Goal: Information Seeking & Learning: Learn about a topic

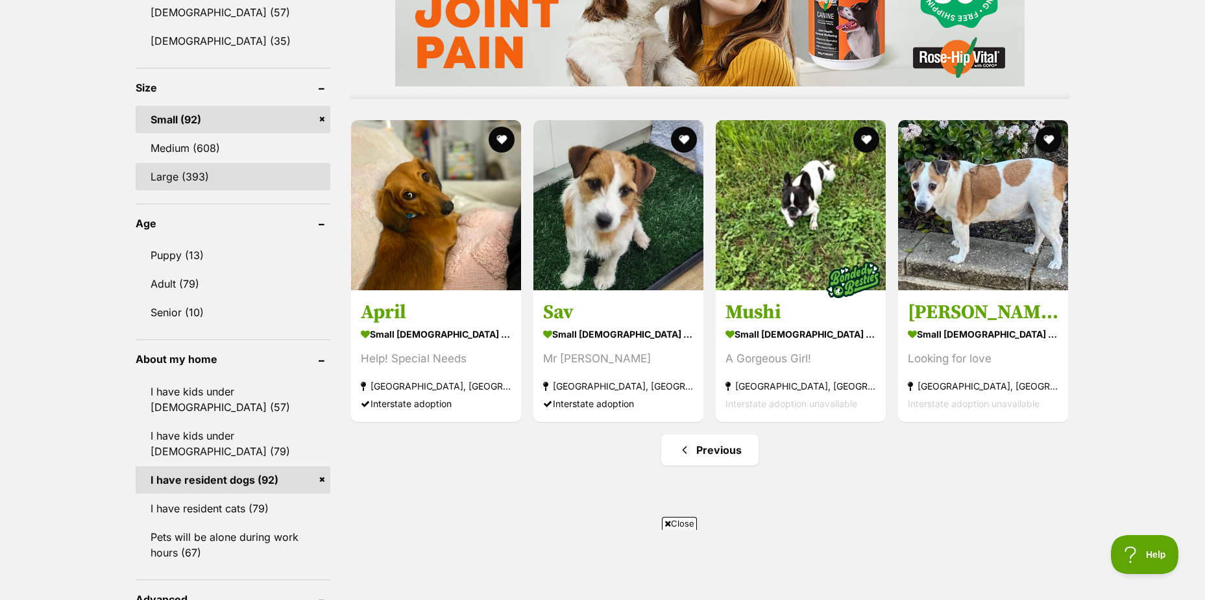
scroll to position [1168, 0]
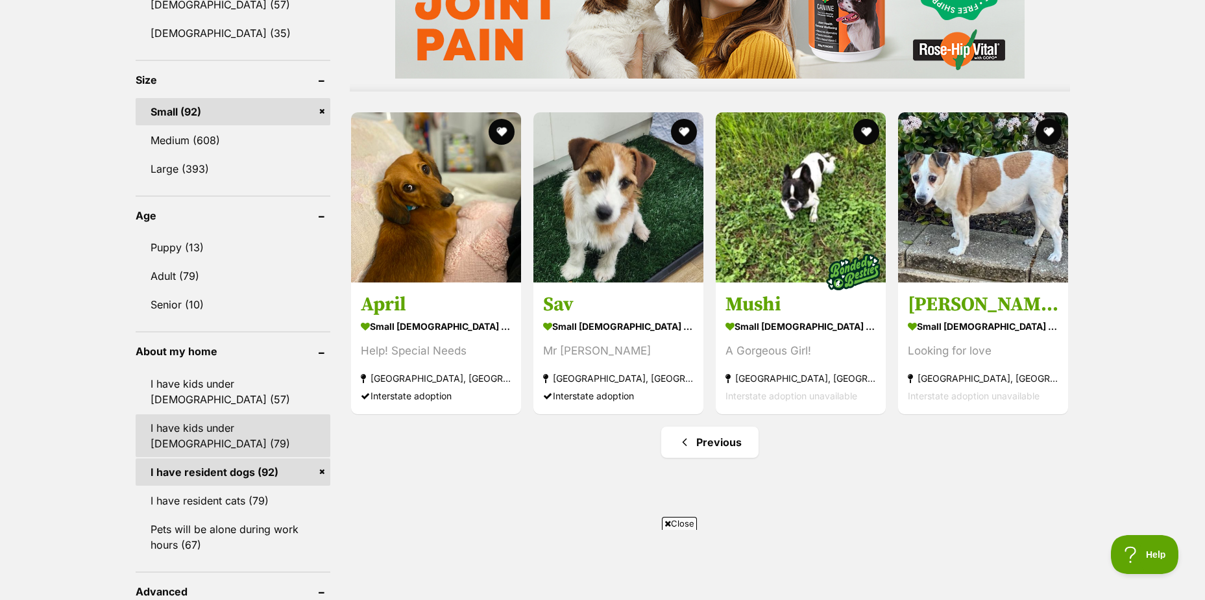
click at [213, 415] on link "I have kids under [DEMOGRAPHIC_DATA] (79)" at bounding box center [233, 435] width 195 height 43
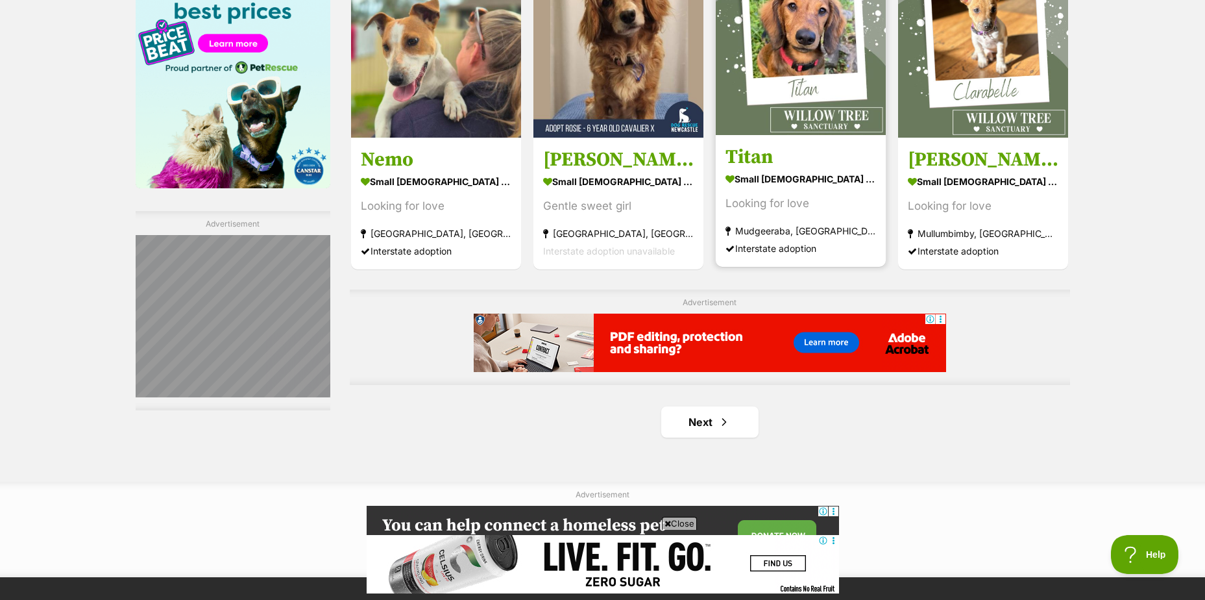
scroll to position [2077, 0]
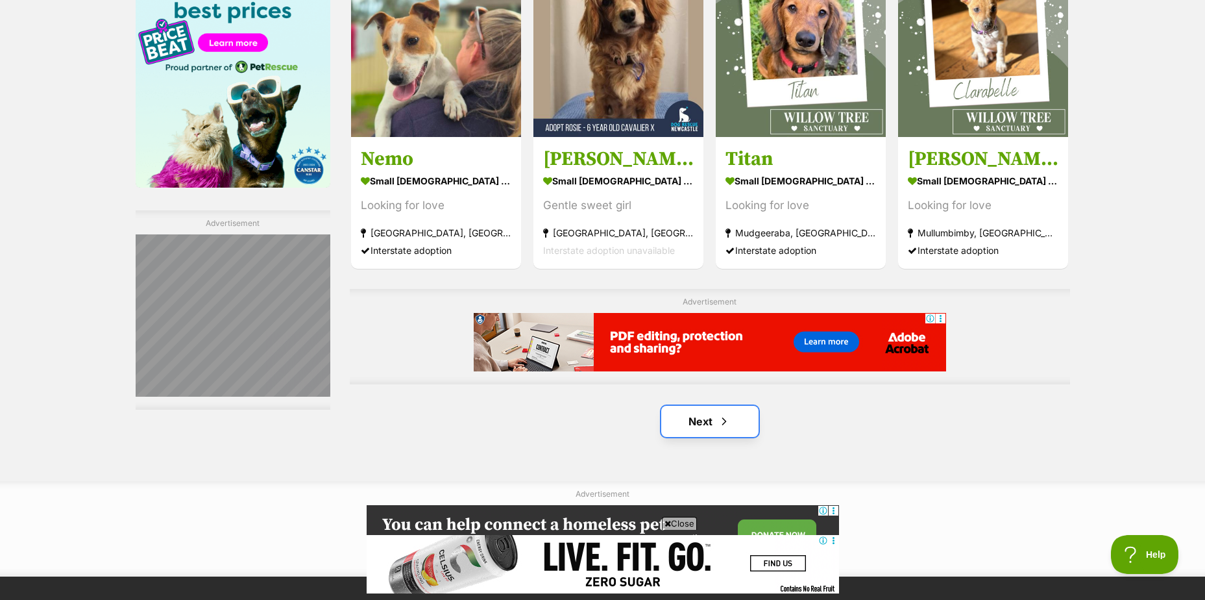
click at [706, 423] on link "Next" at bounding box center [709, 421] width 97 height 31
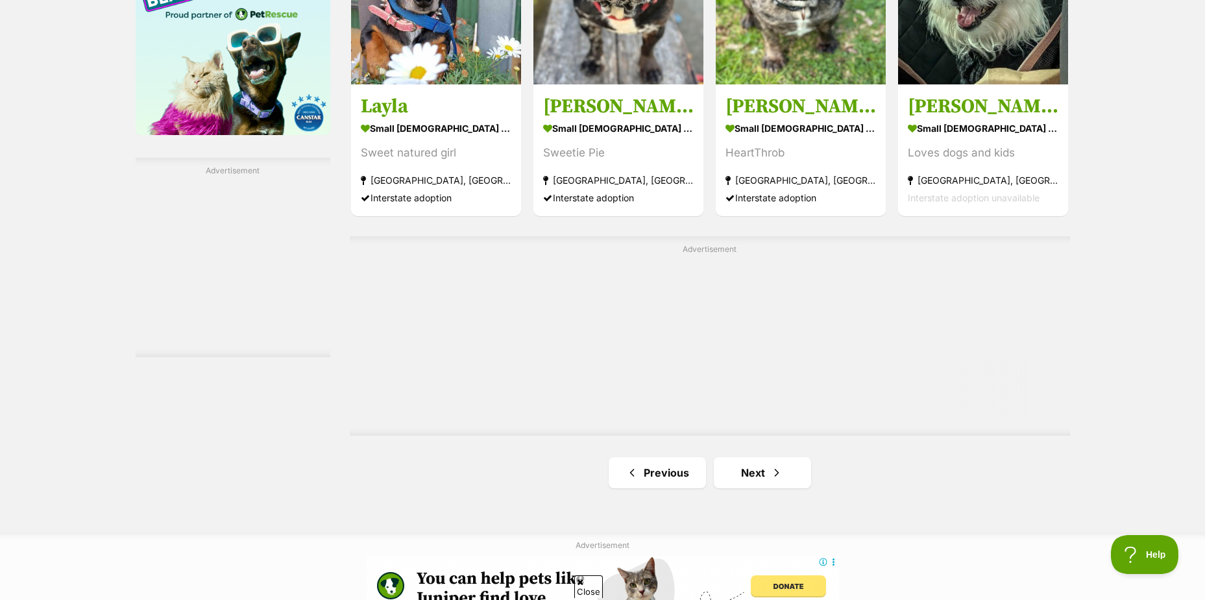
scroll to position [2142, 0]
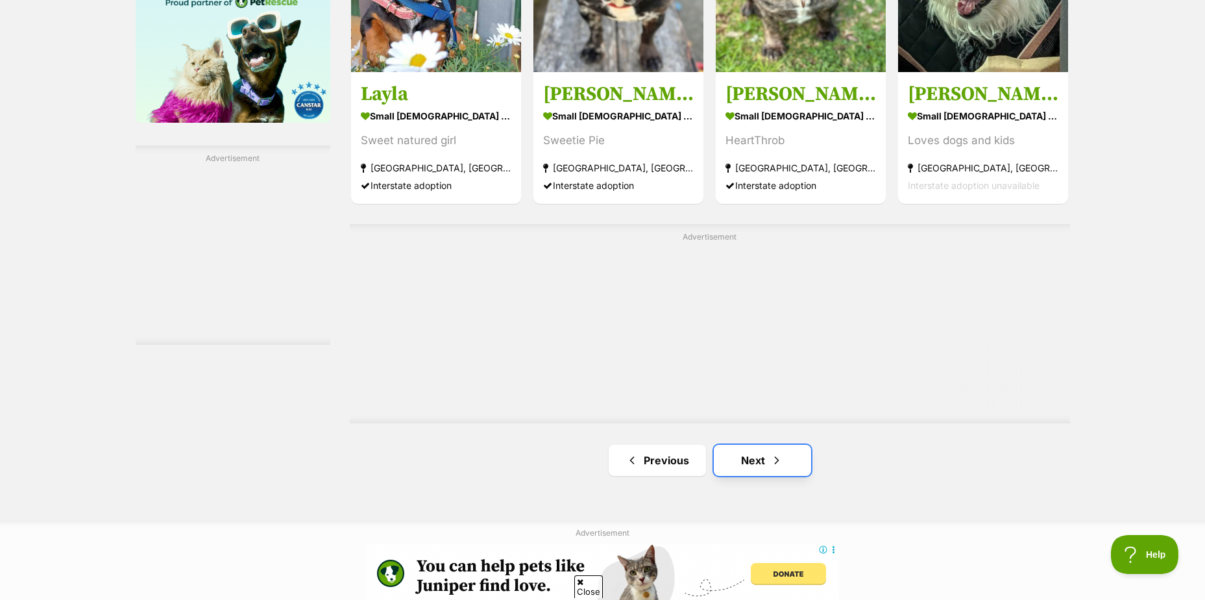
click at [750, 450] on link "Next" at bounding box center [762, 460] width 97 height 31
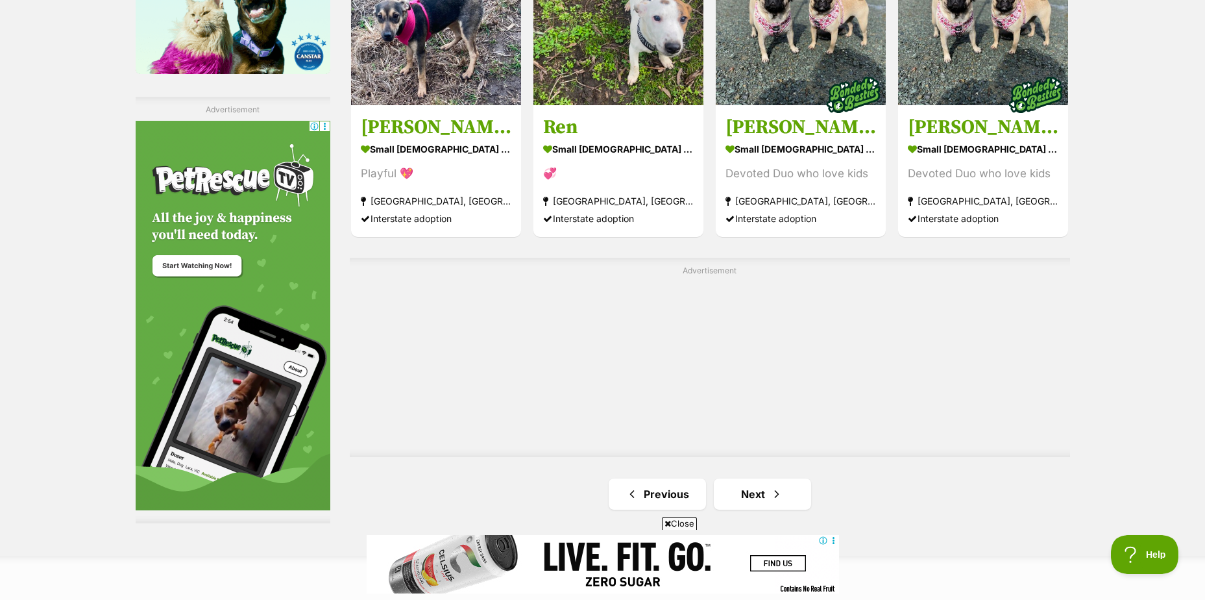
scroll to position [2207, 0]
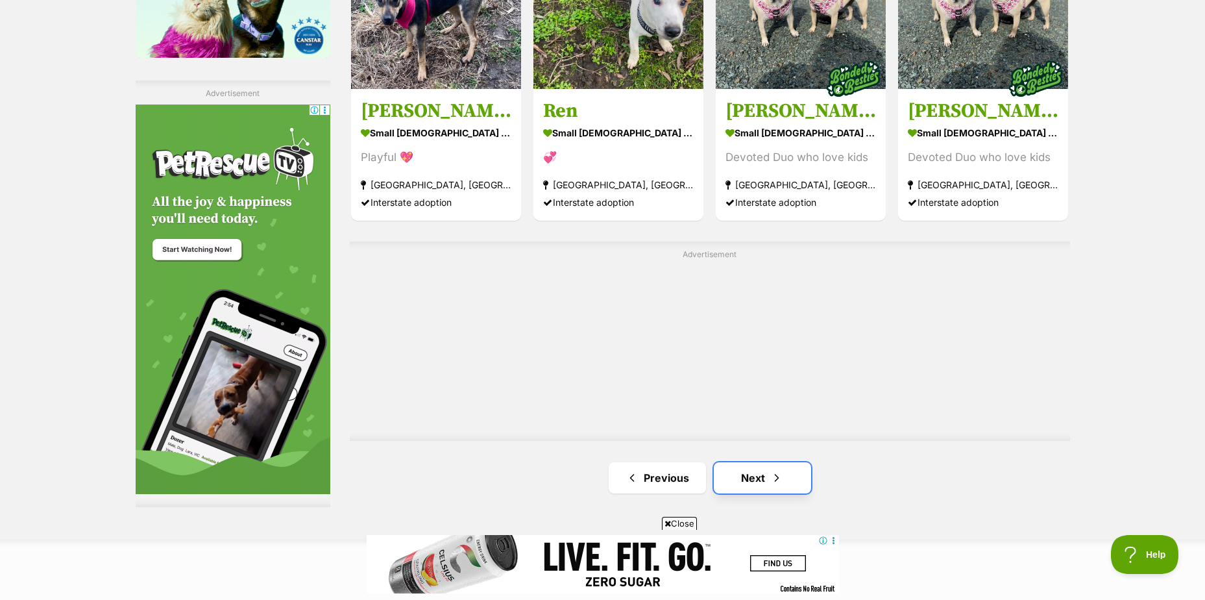
click at [750, 474] on link "Next" at bounding box center [762, 477] width 97 height 31
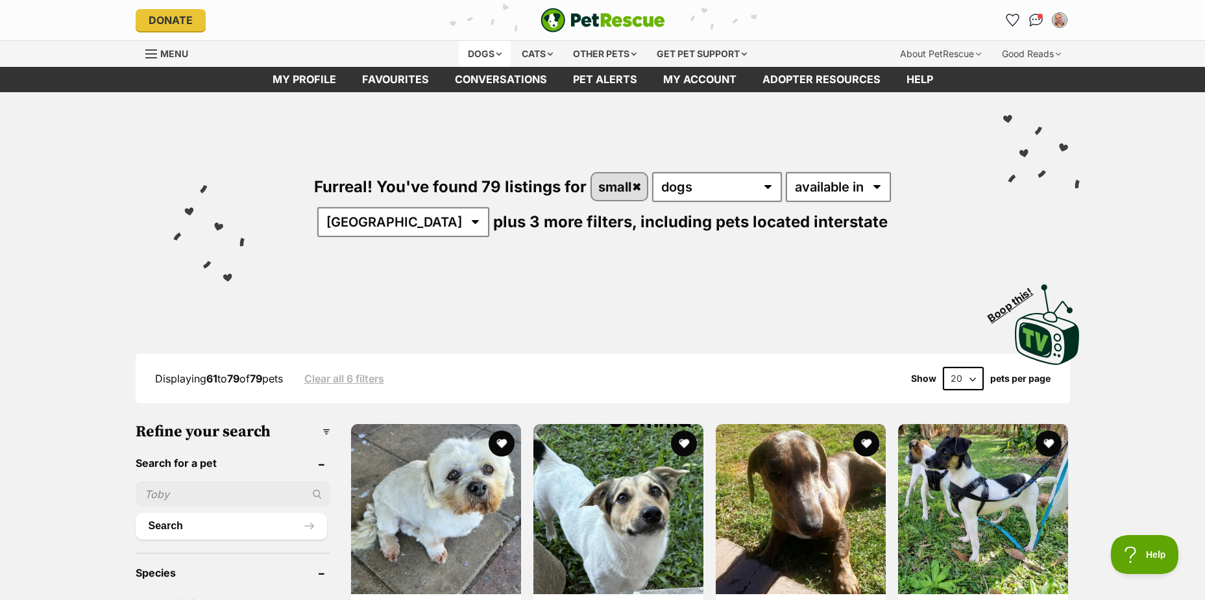
click at [486, 51] on div "Dogs" at bounding box center [485, 54] width 52 height 26
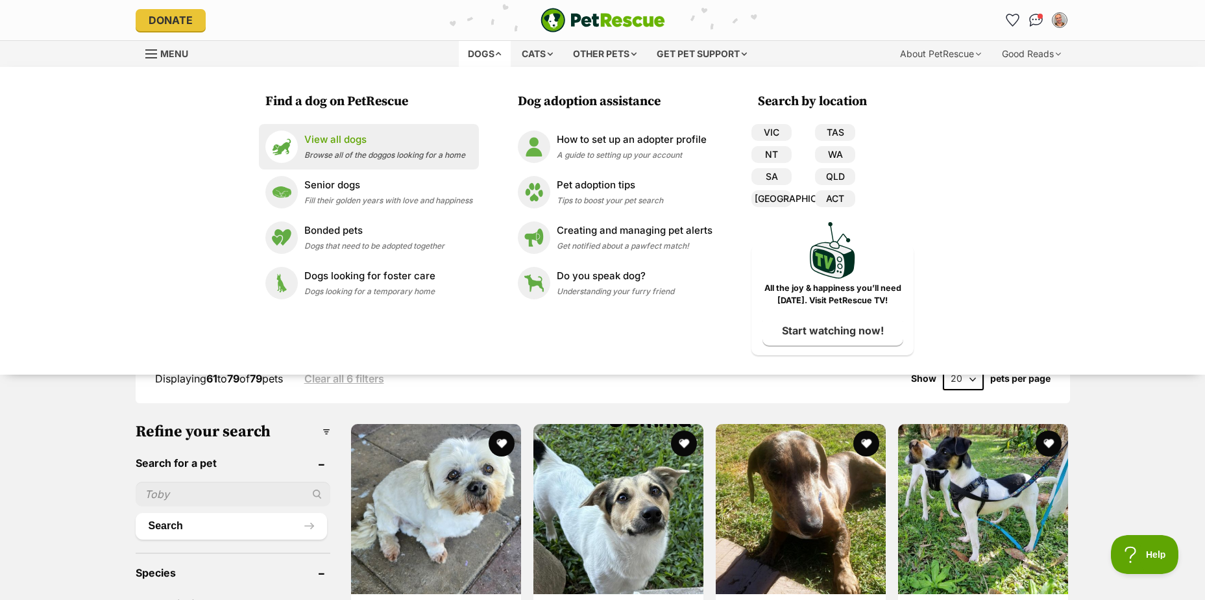
click at [340, 136] on p "View all dogs" at bounding box center [384, 139] width 161 height 15
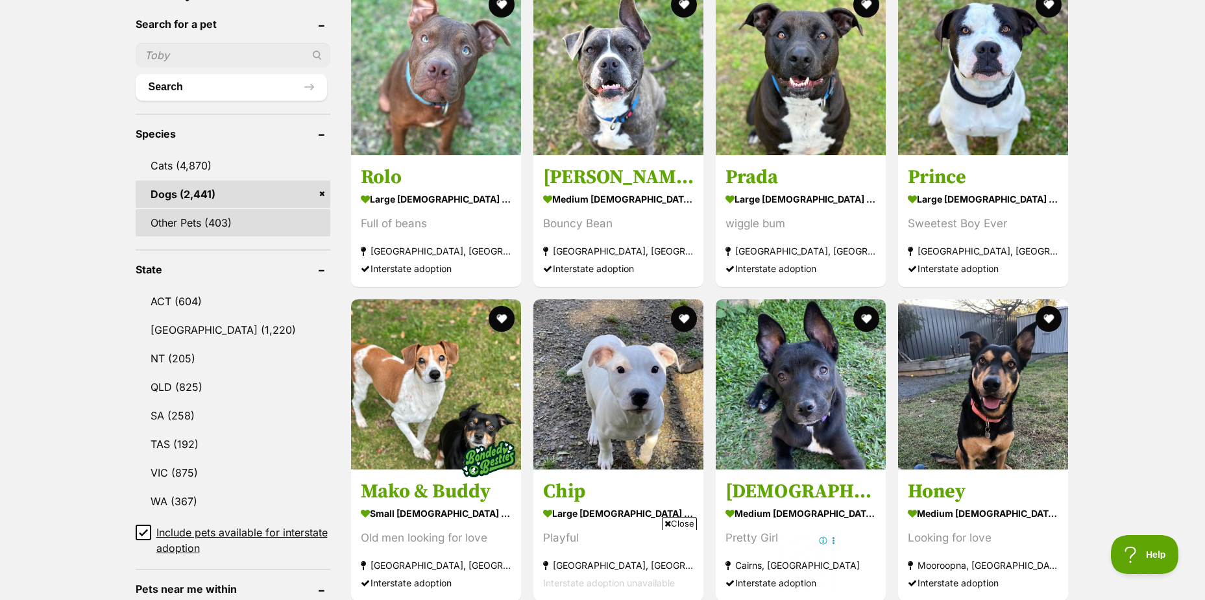
scroll to position [454, 0]
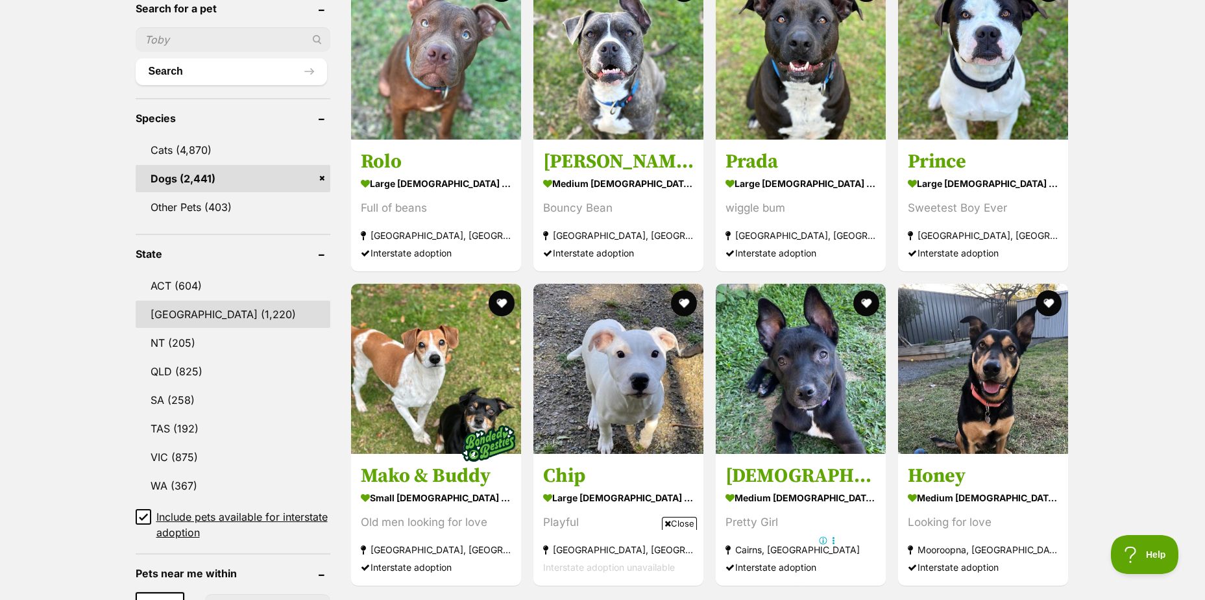
click at [214, 310] on link "NSW (1,220)" at bounding box center [233, 314] width 195 height 27
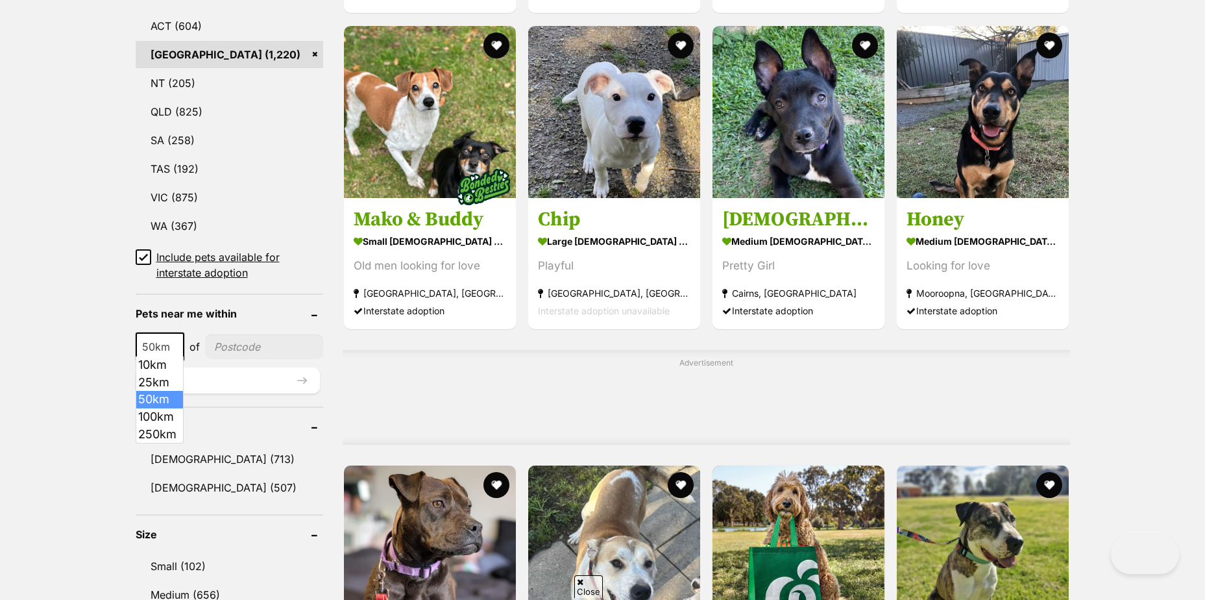
click at [181, 347] on span at bounding box center [177, 346] width 13 height 29
select select "100"
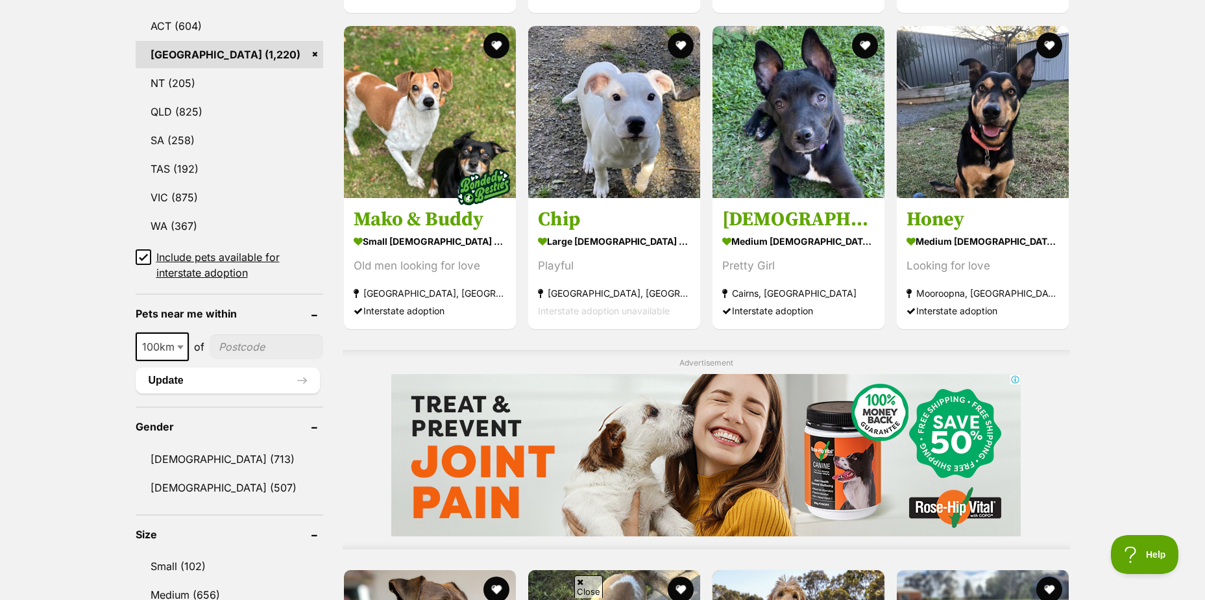
click at [247, 341] on input"] "postcode" at bounding box center [267, 346] width 114 height 25
type input"] "2320"
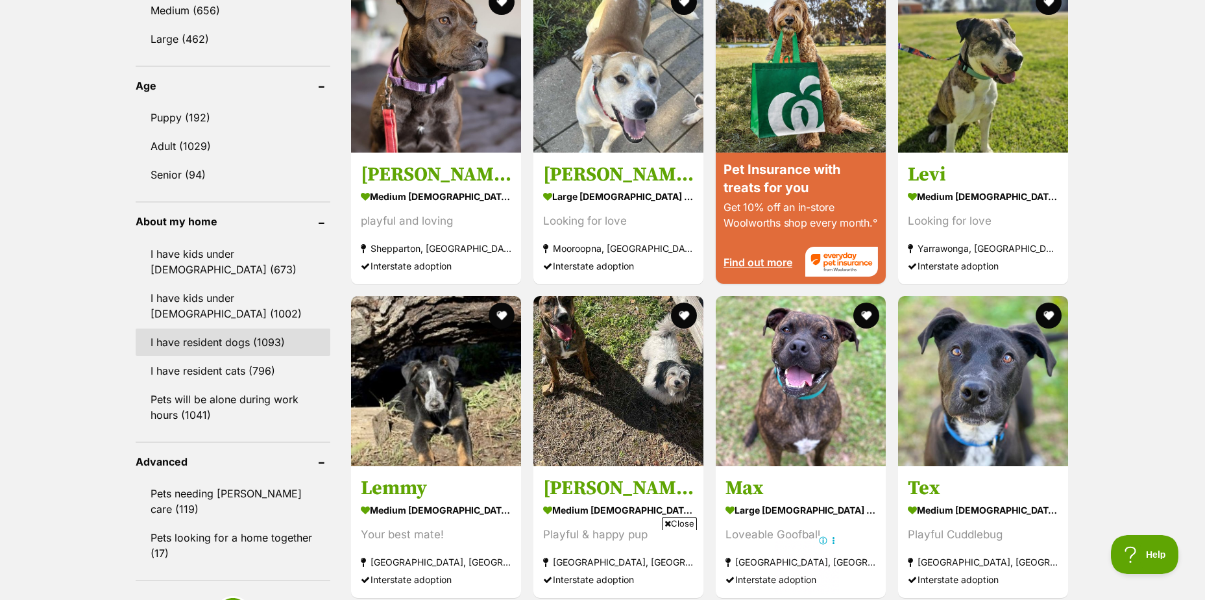
click at [217, 341] on link "I have resident dogs (1093)" at bounding box center [233, 341] width 195 height 27
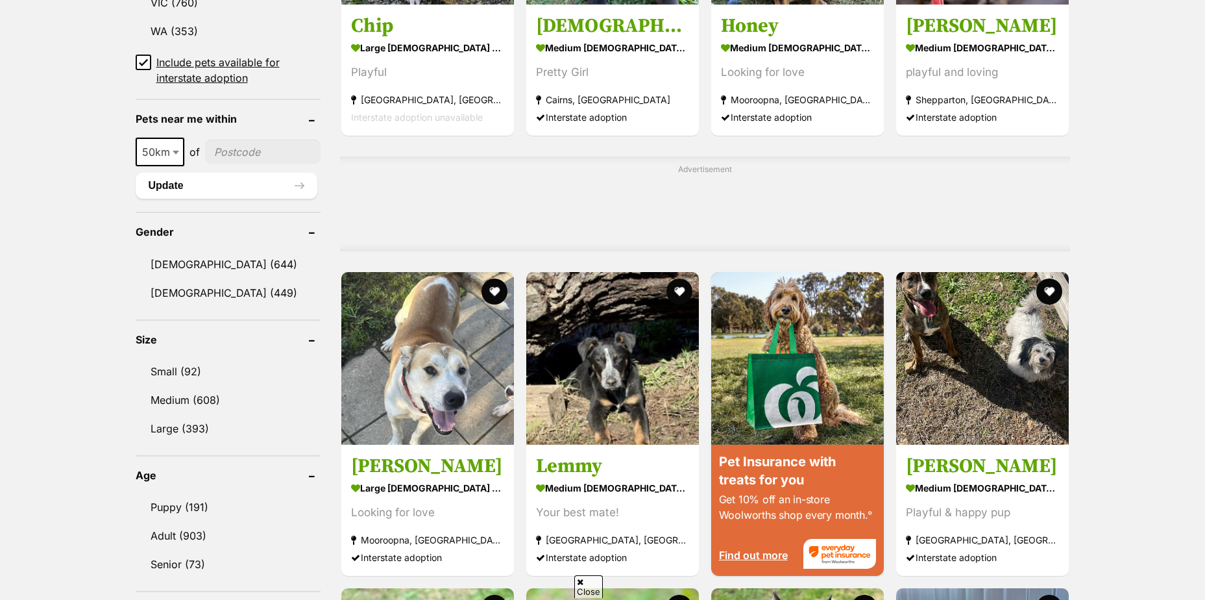
scroll to position [1298, 0]
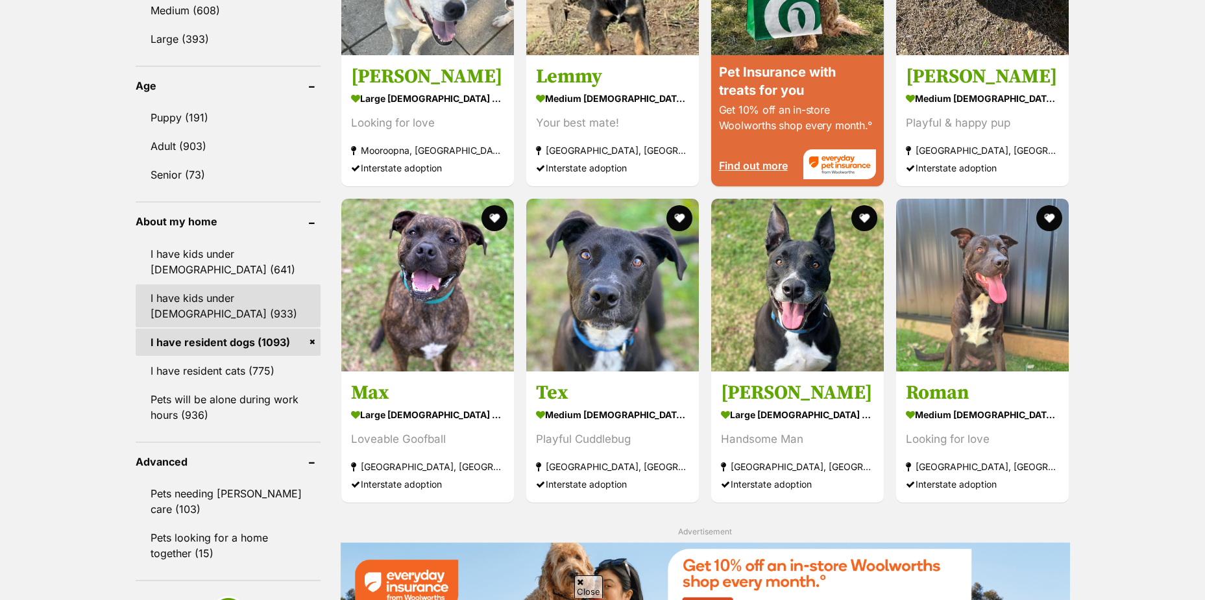
click at [223, 303] on link "I have kids under 12 years old (933)" at bounding box center [228, 305] width 185 height 43
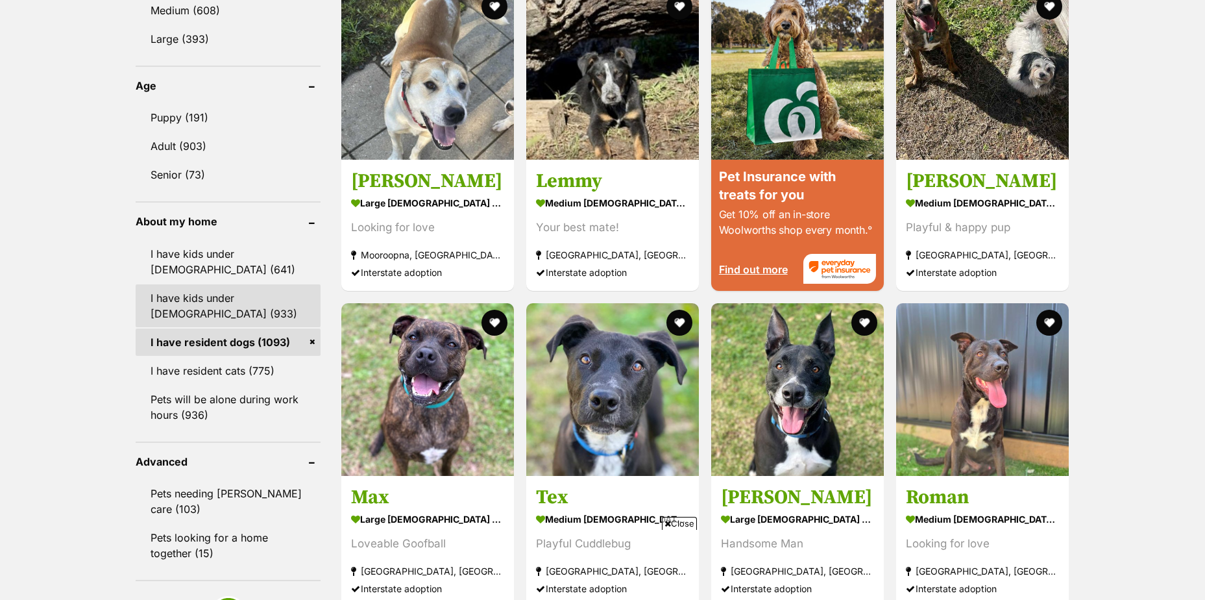
scroll to position [0, 0]
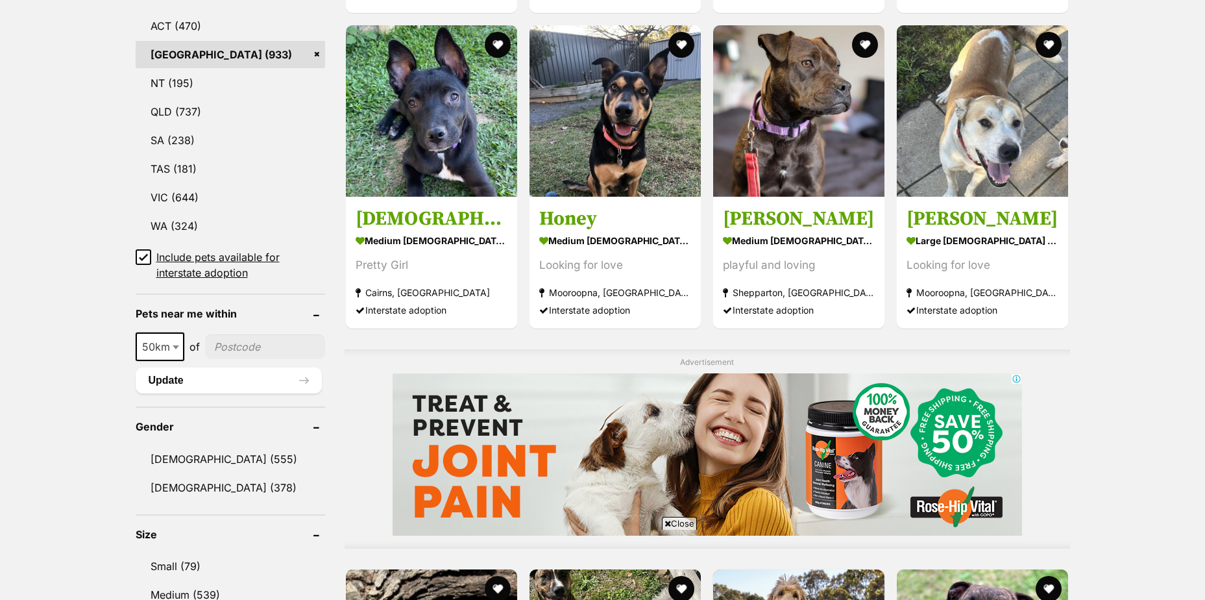
click at [173, 345] on b at bounding box center [176, 347] width 6 height 4
select select "100"
click at [244, 345] on input"] "postcode" at bounding box center [268, 346] width 116 height 25
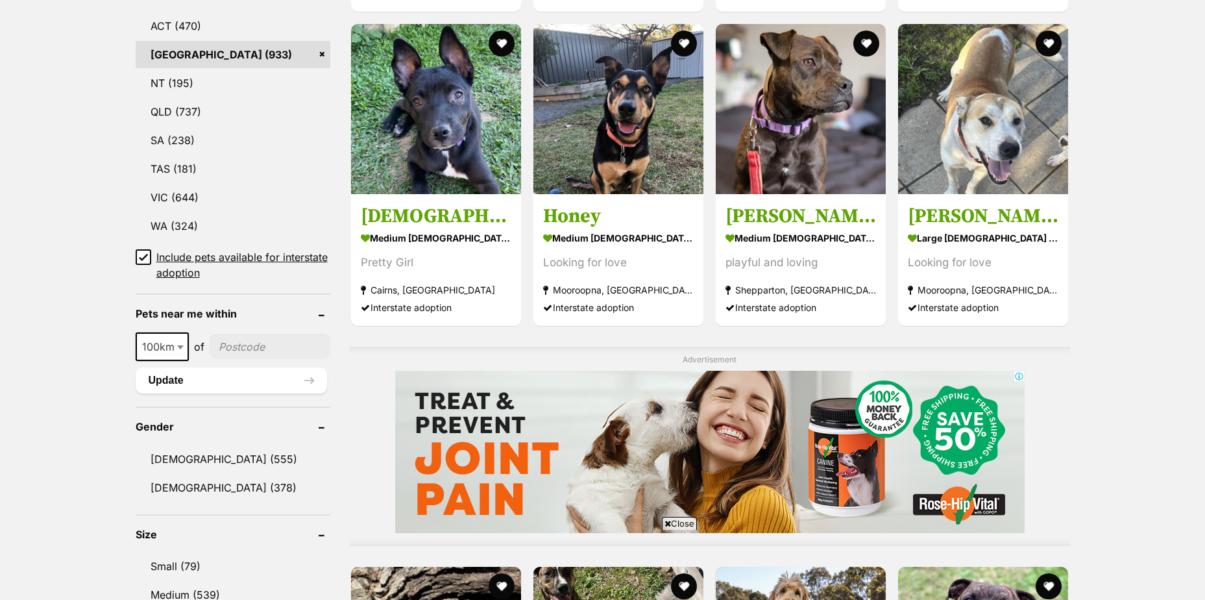
type input"] "2320"
click at [224, 371] on button "Update" at bounding box center [231, 380] width 191 height 26
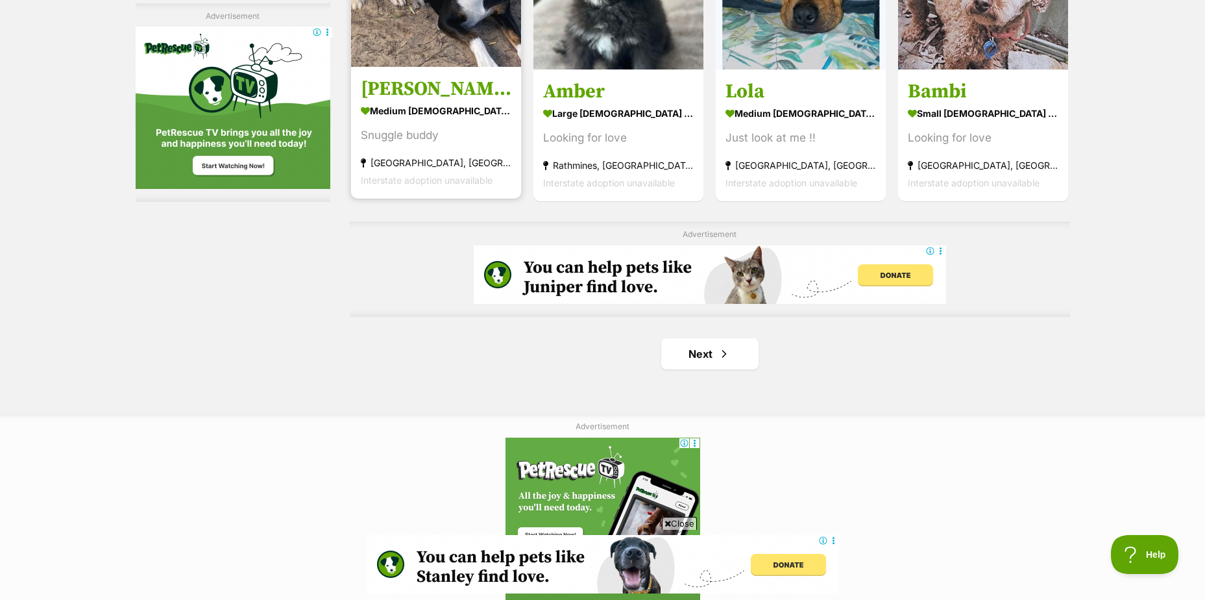
scroll to position [2142, 0]
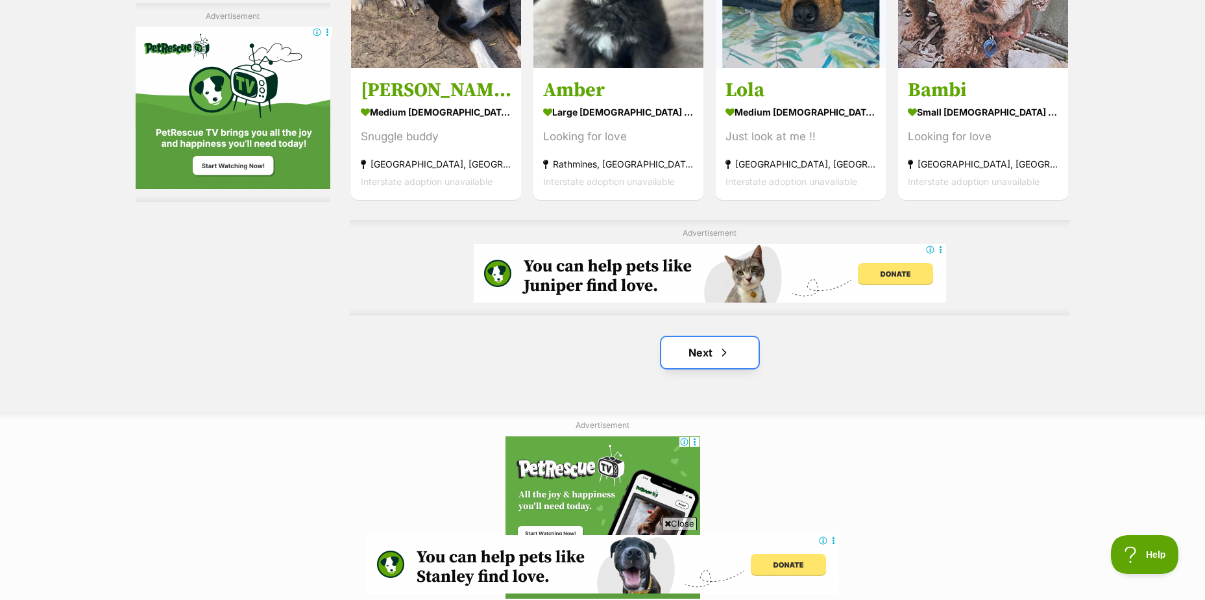
click at [715, 344] on link "Next" at bounding box center [709, 352] width 97 height 31
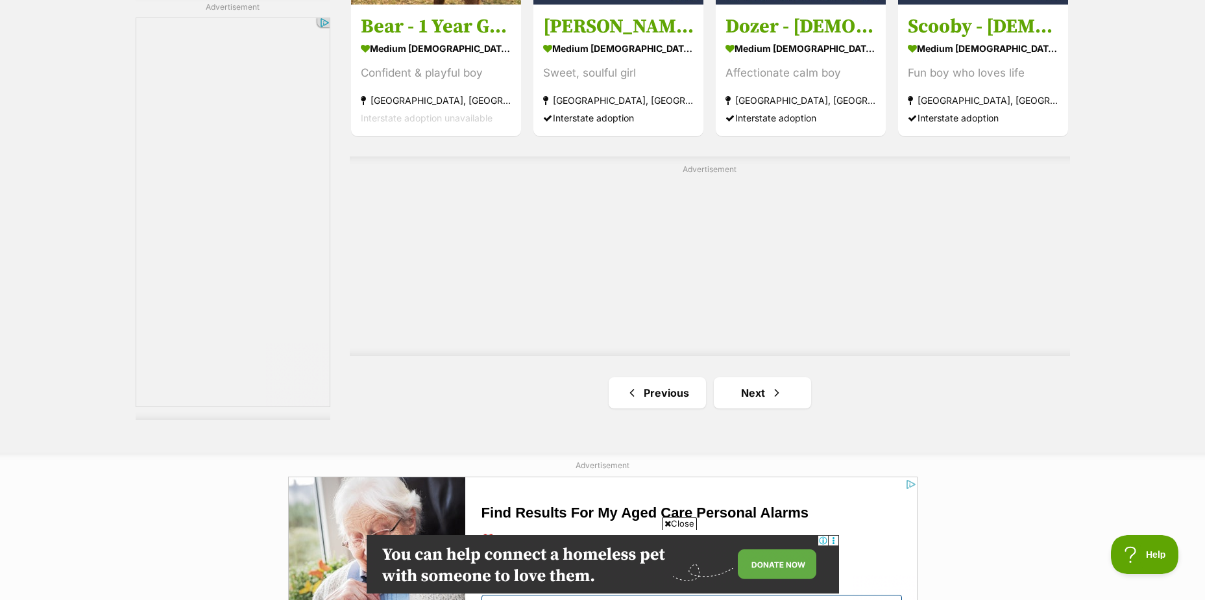
scroll to position [2207, 0]
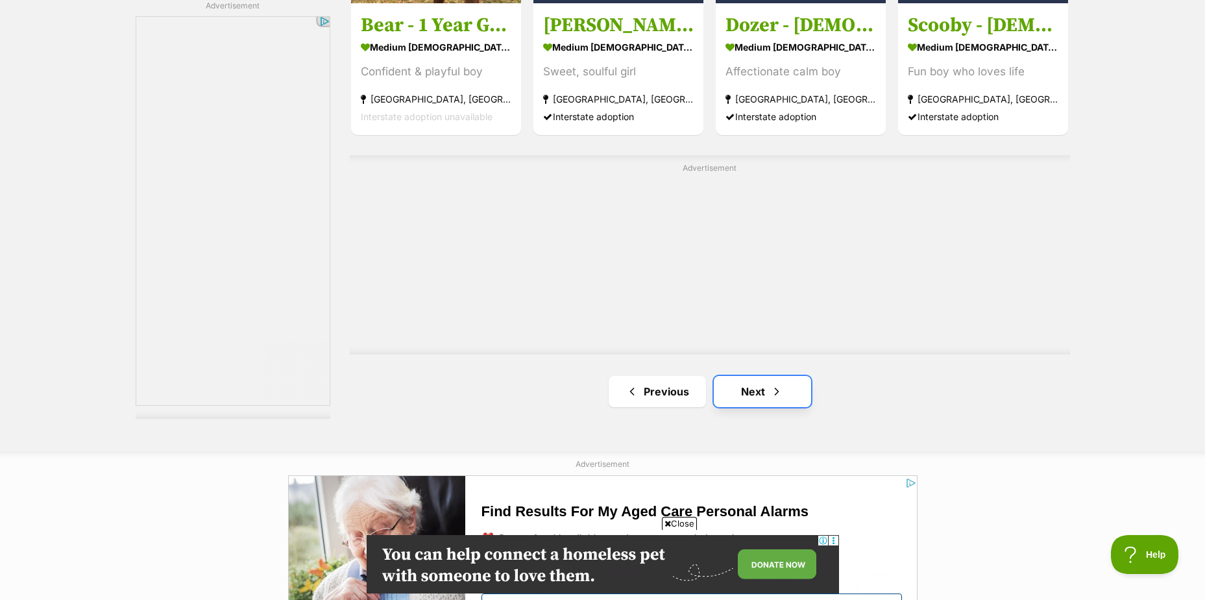
click at [761, 386] on link "Next" at bounding box center [762, 391] width 97 height 31
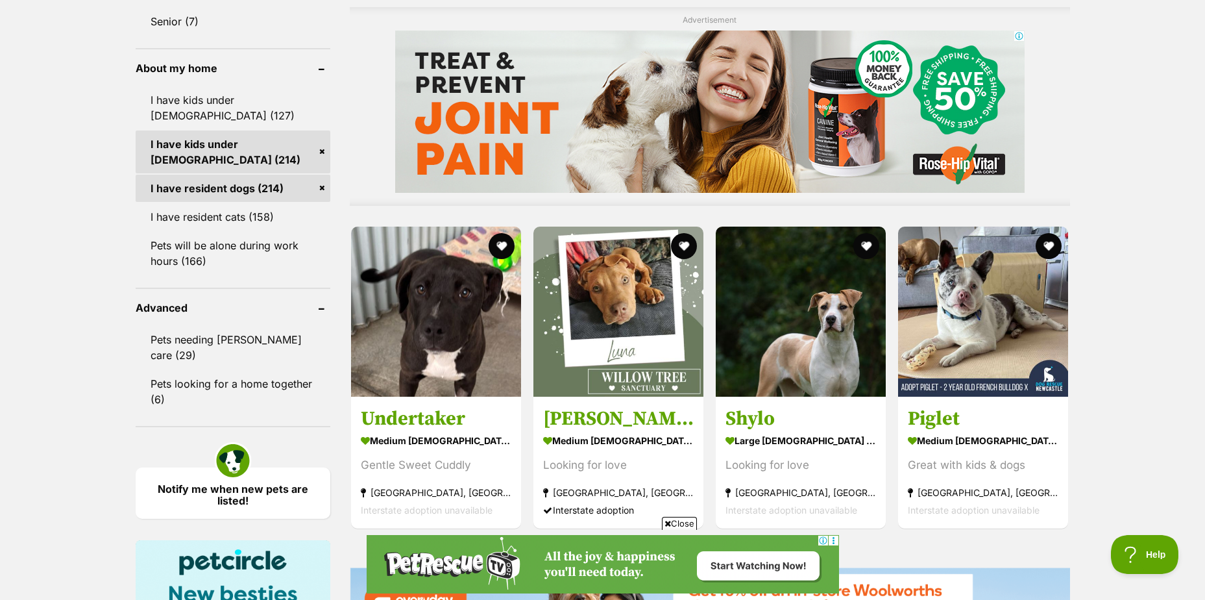
scroll to position [1168, 0]
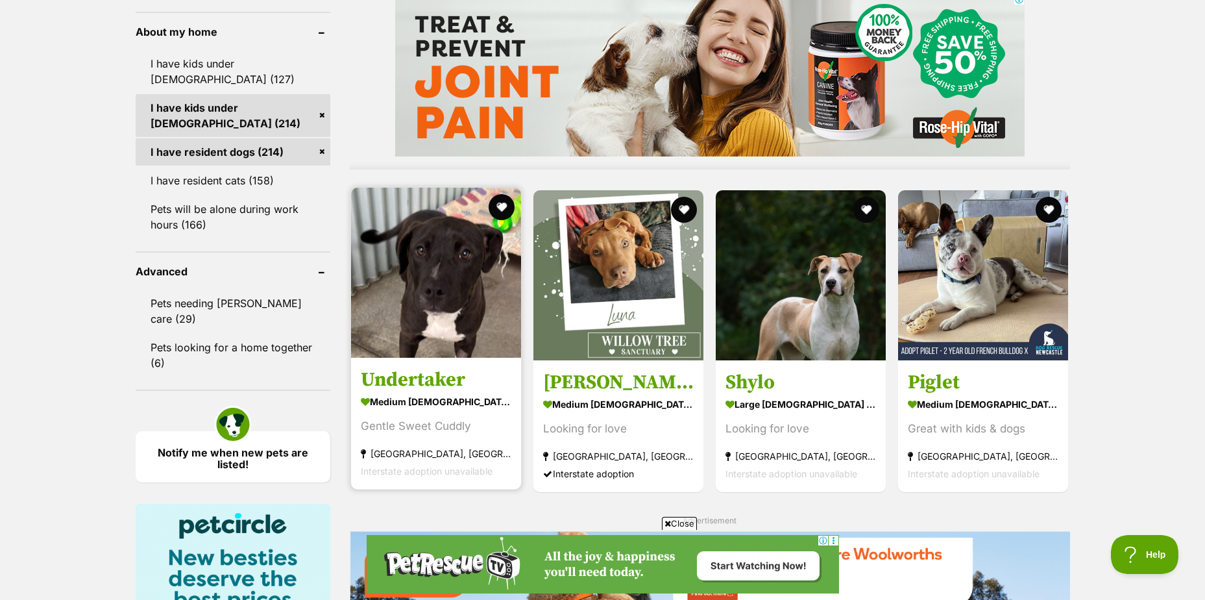
click at [400, 337] on img at bounding box center [436, 273] width 170 height 170
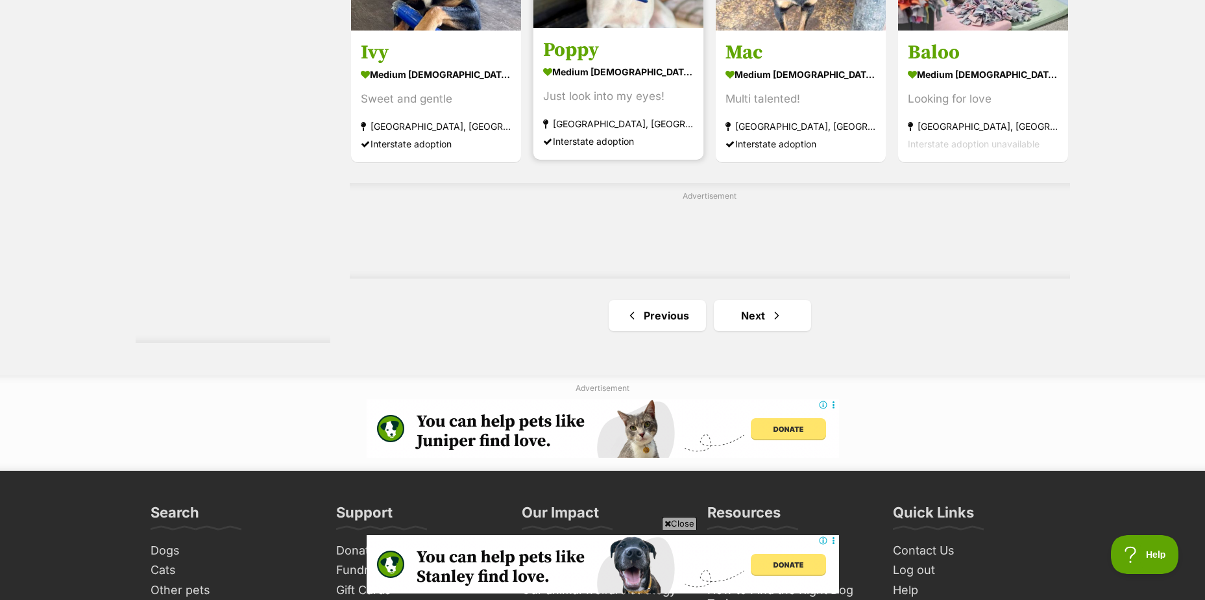
scroll to position [2337, 0]
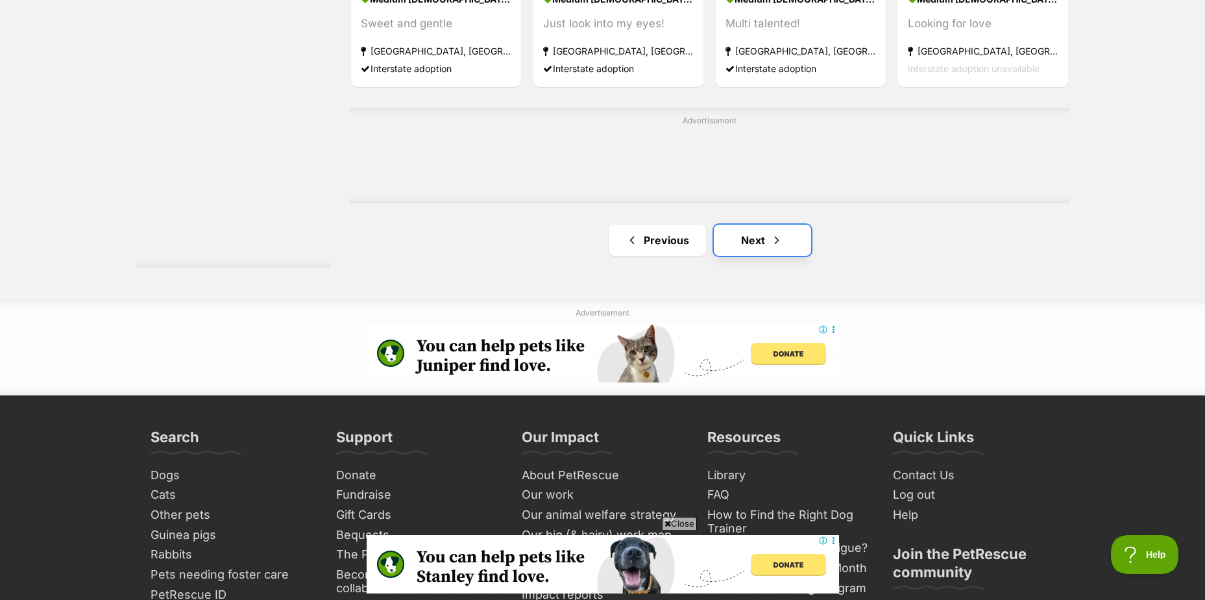
click at [755, 238] on link "Next" at bounding box center [762, 240] width 97 height 31
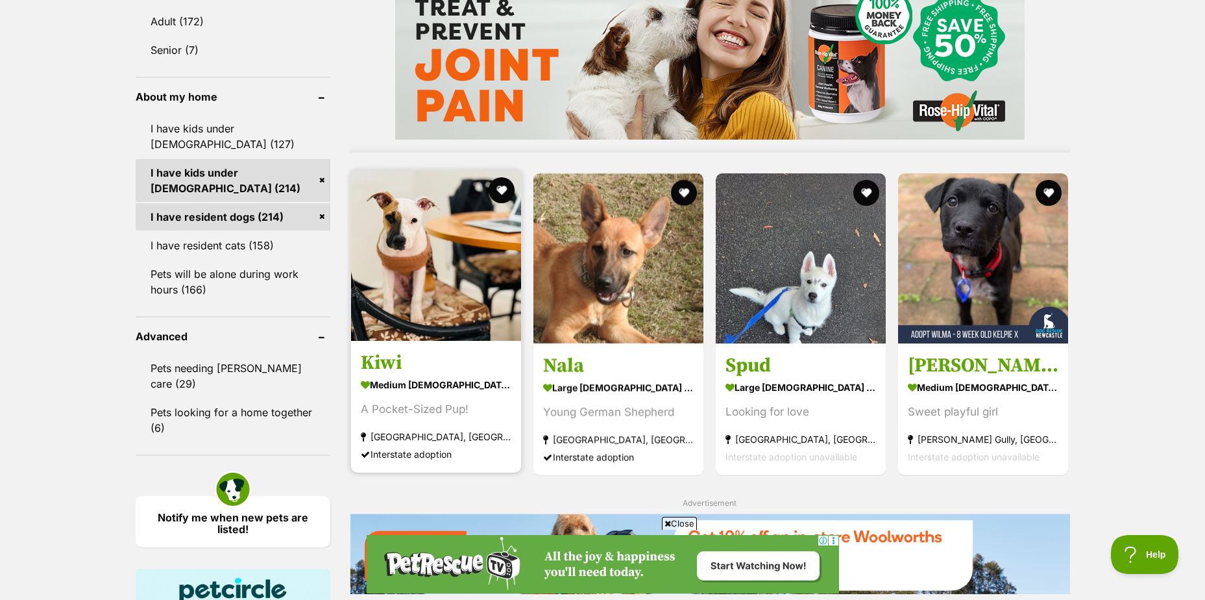
click at [423, 293] on img at bounding box center [436, 256] width 170 height 170
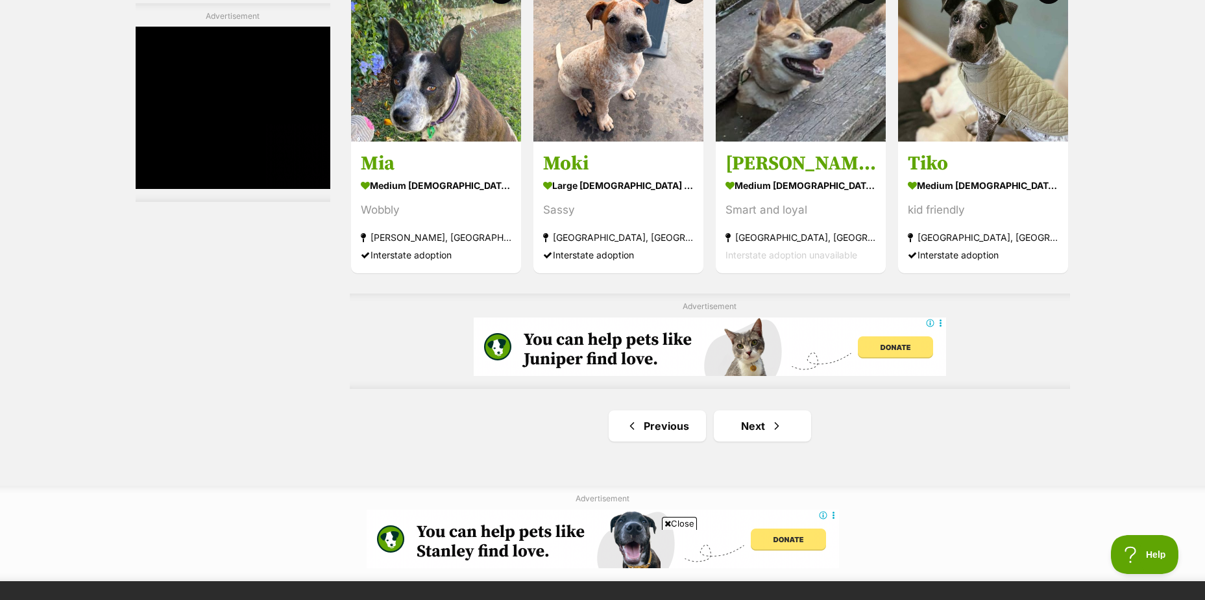
scroll to position [2077, 0]
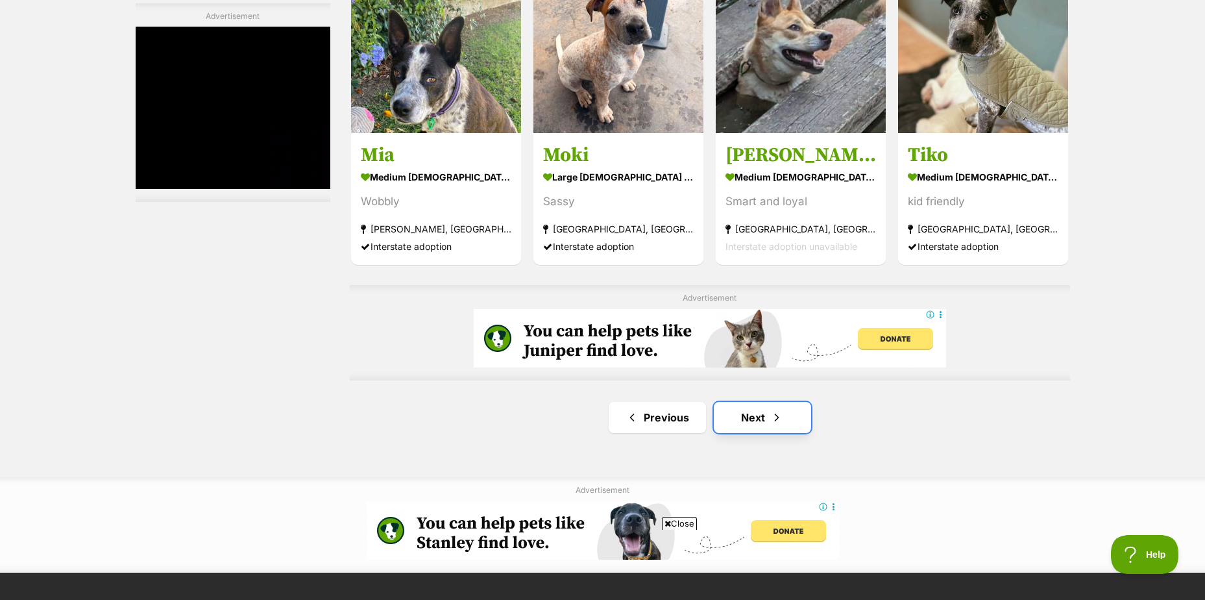
click at [783, 417] on span "Next page" at bounding box center [776, 418] width 13 height 16
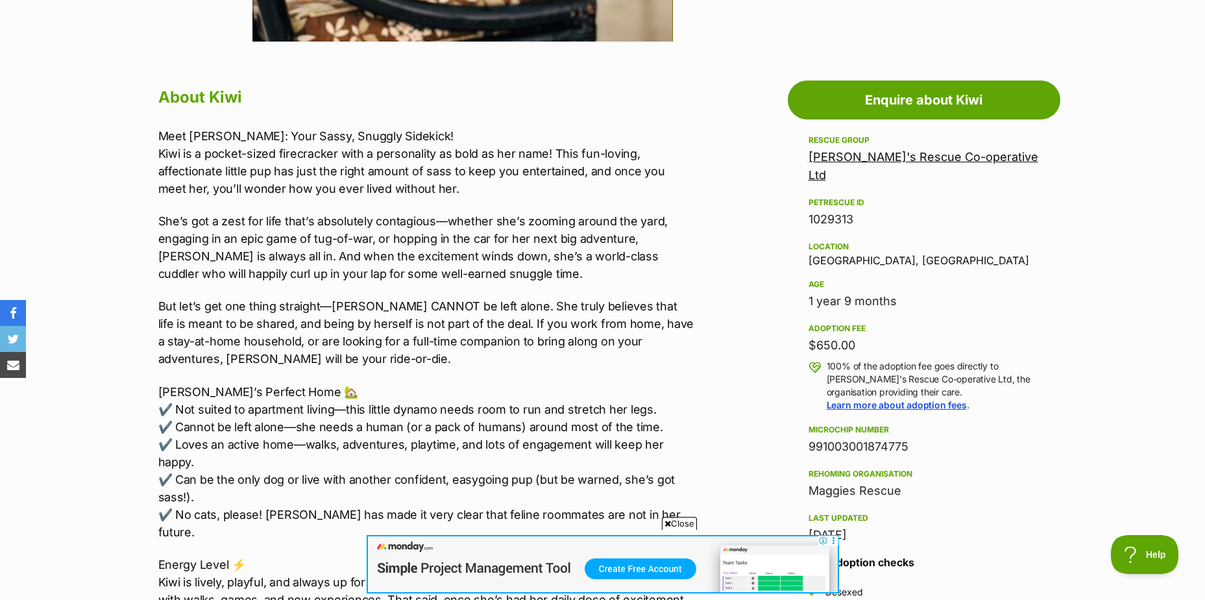
scroll to position [714, 0]
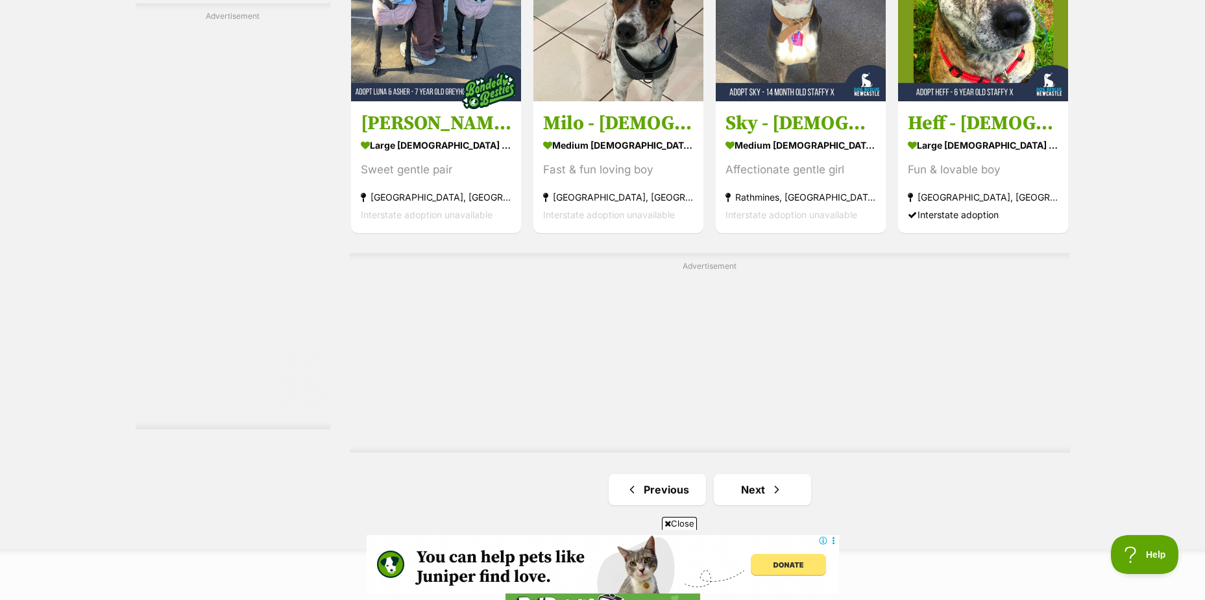
scroll to position [2207, 0]
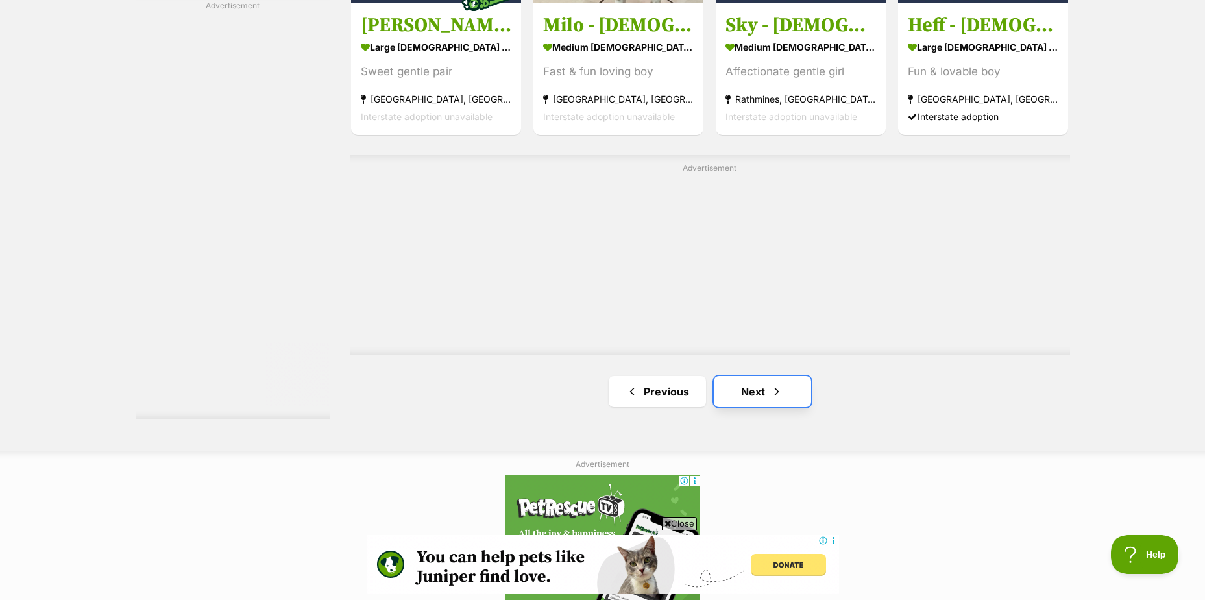
click at [757, 395] on link "Next" at bounding box center [762, 391] width 97 height 31
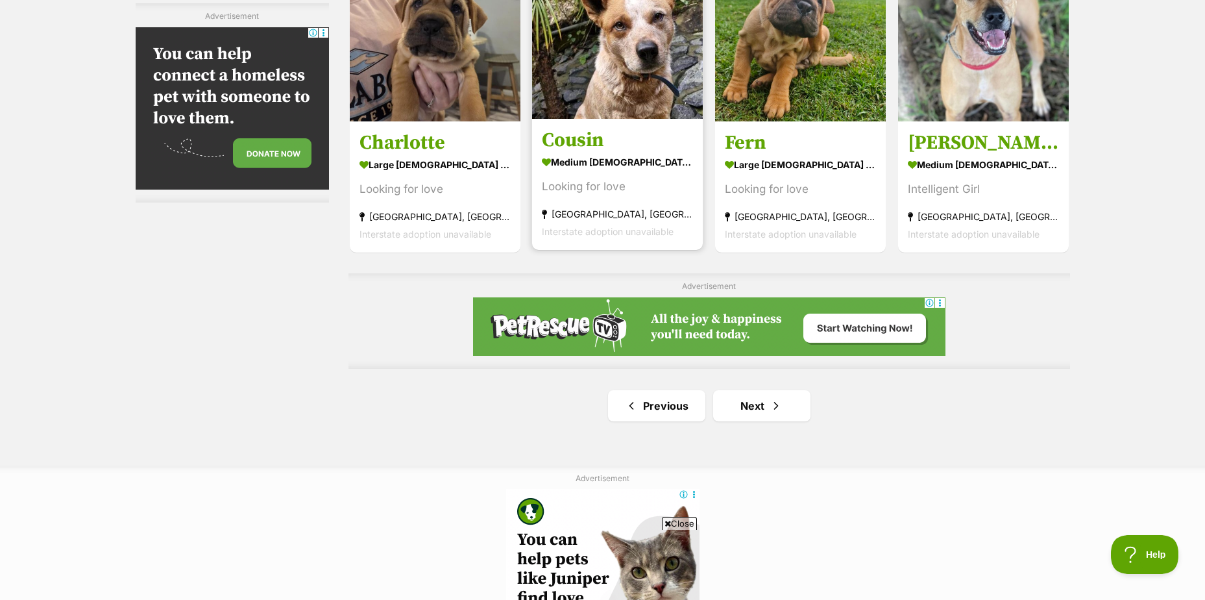
scroll to position [2207, 0]
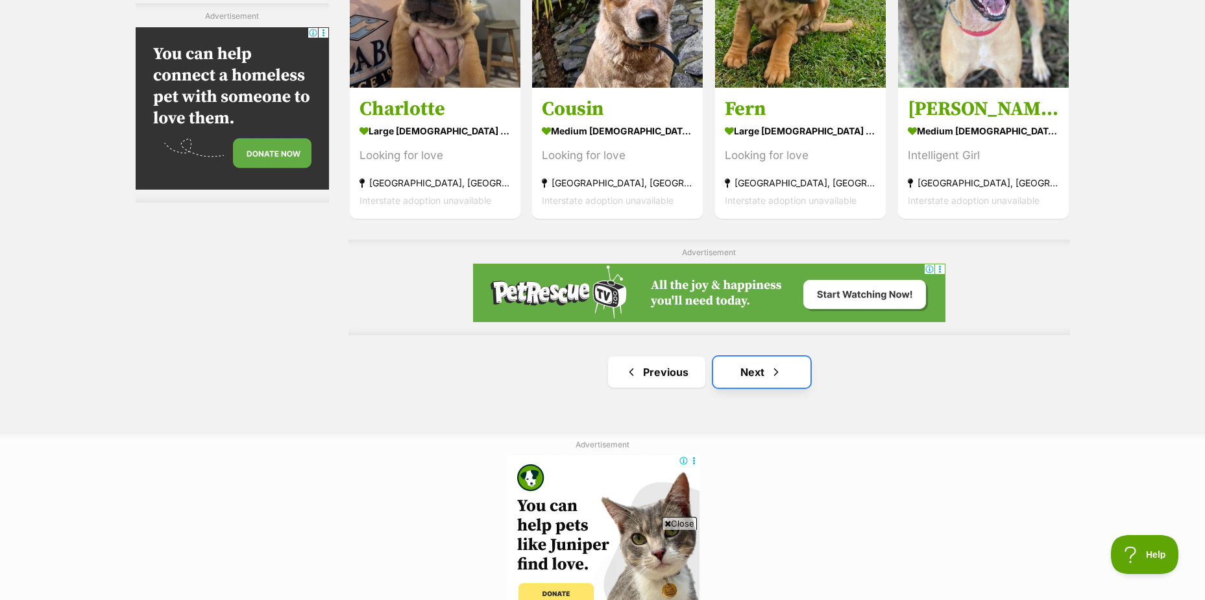
click at [767, 376] on link "Next" at bounding box center [761, 371] width 97 height 31
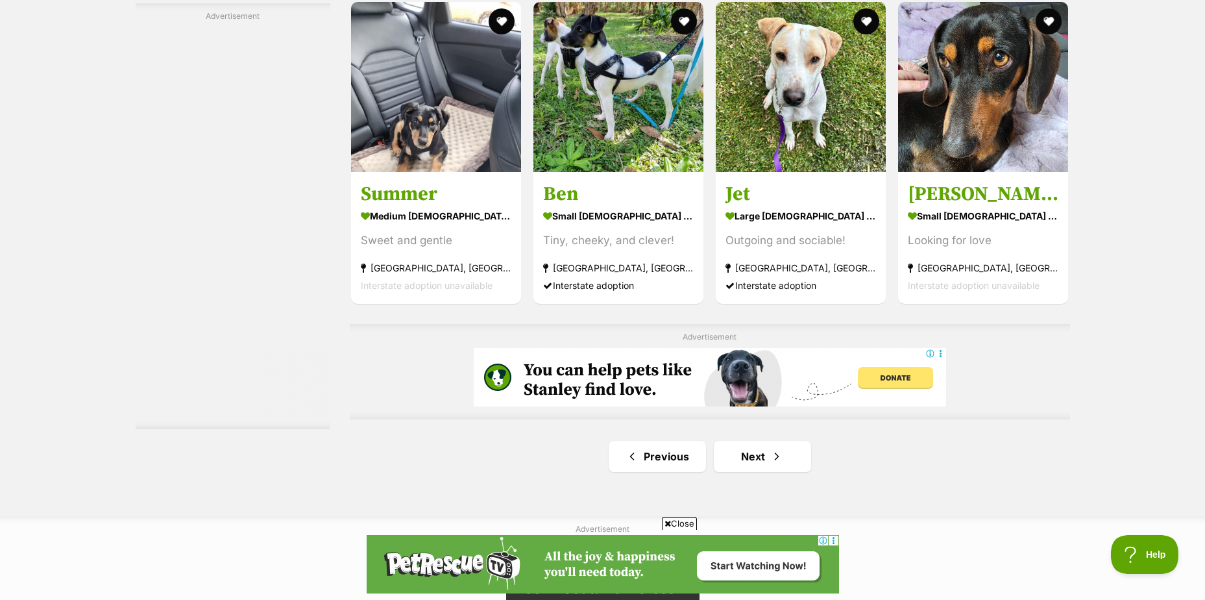
scroll to position [2142, 0]
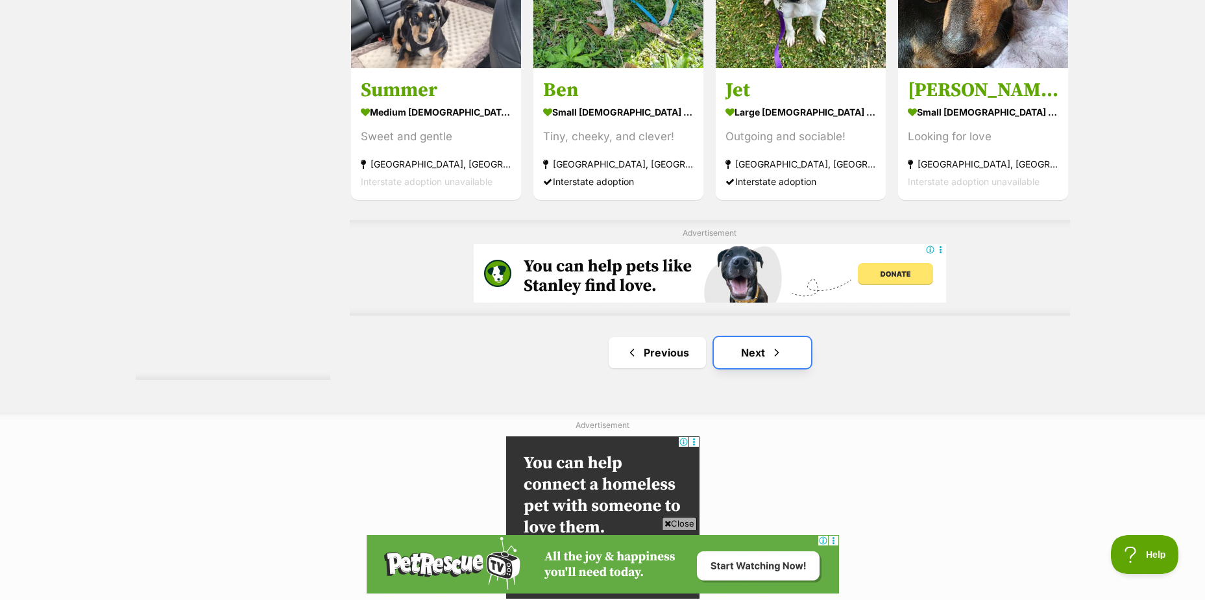
click at [767, 351] on link "Next" at bounding box center [762, 352] width 97 height 31
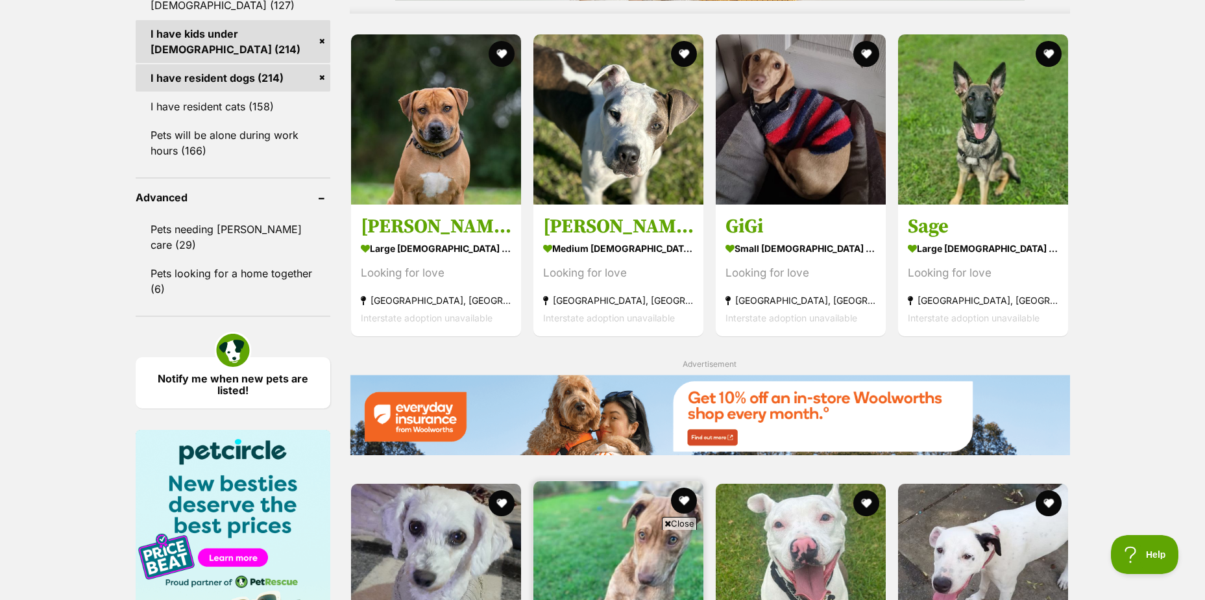
scroll to position [1168, 0]
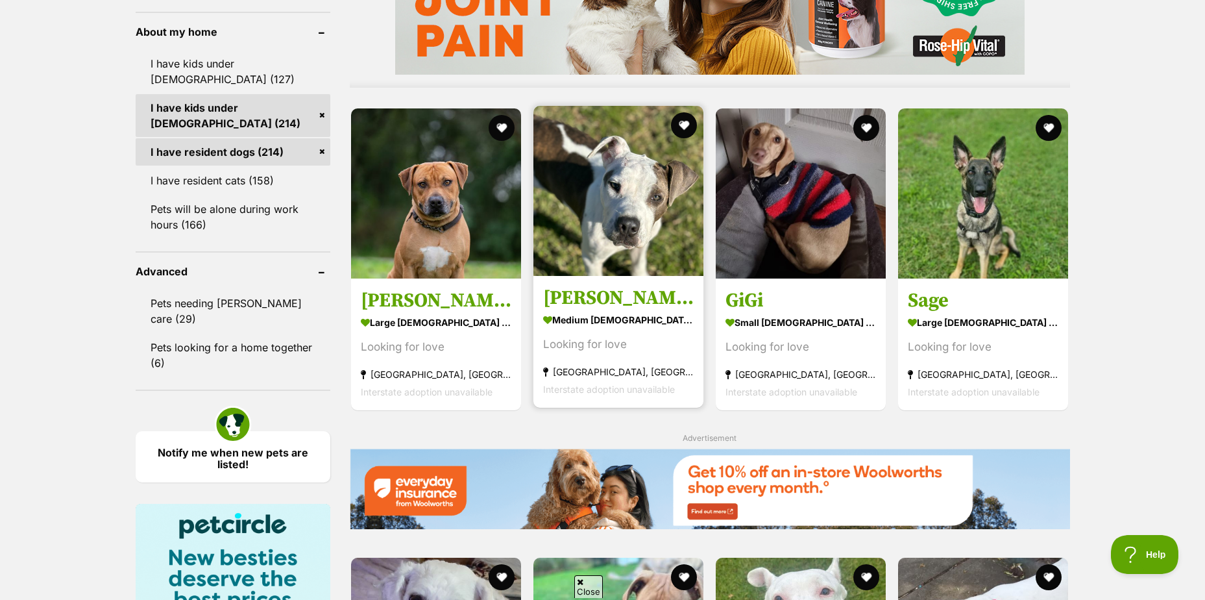
click at [625, 293] on h3 "[PERSON_NAME]" at bounding box center [618, 297] width 151 height 25
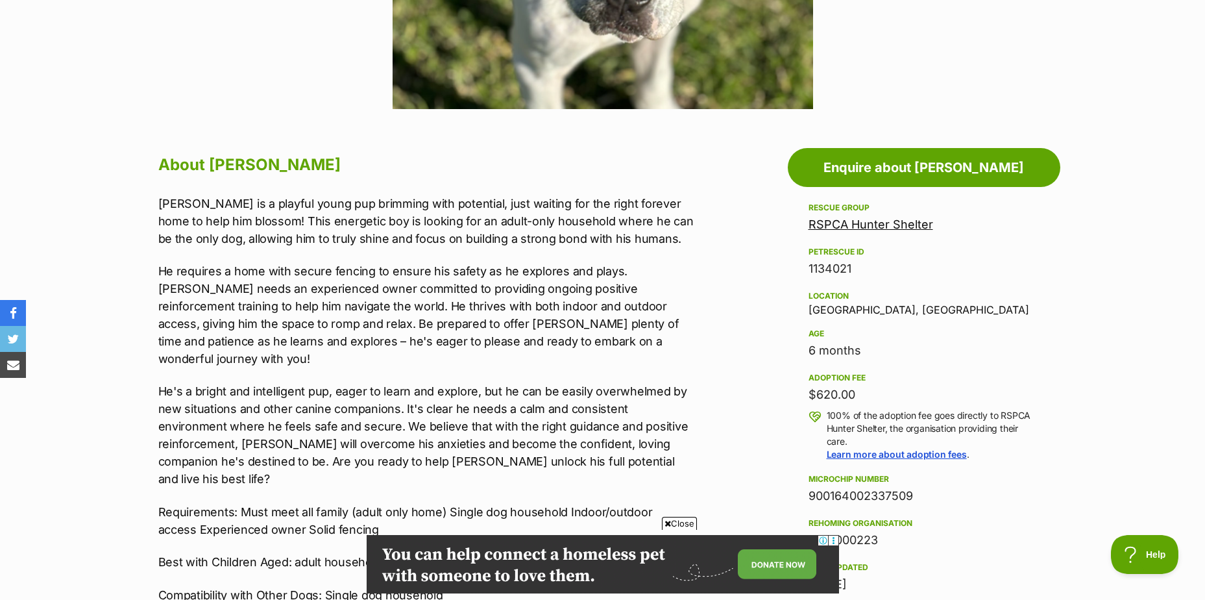
scroll to position [584, 0]
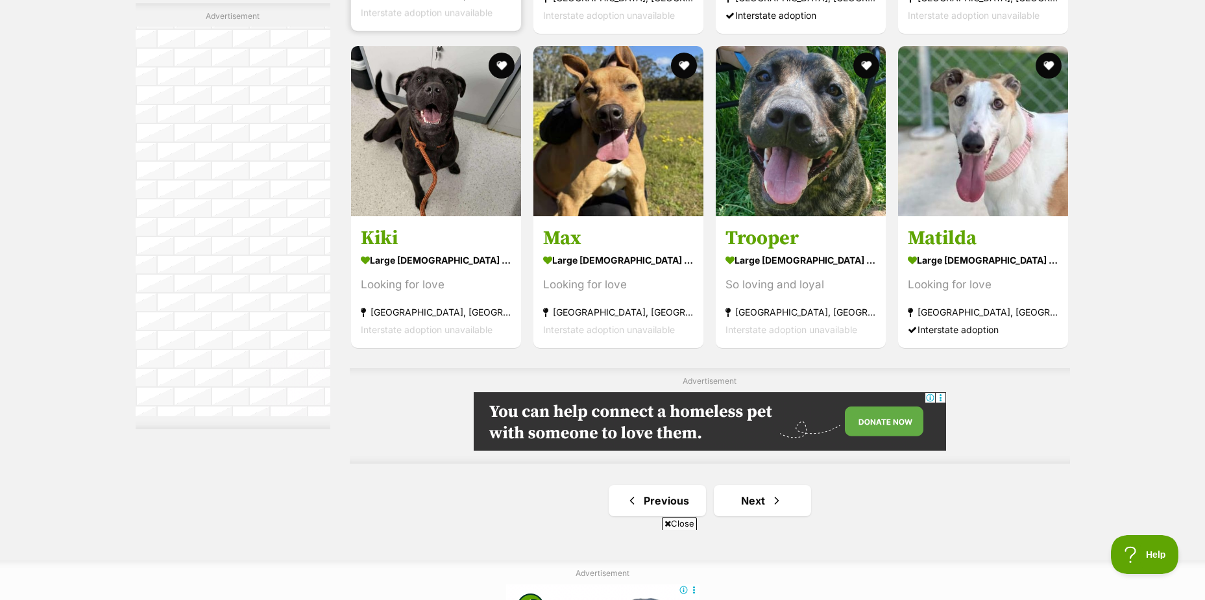
scroll to position [2077, 0]
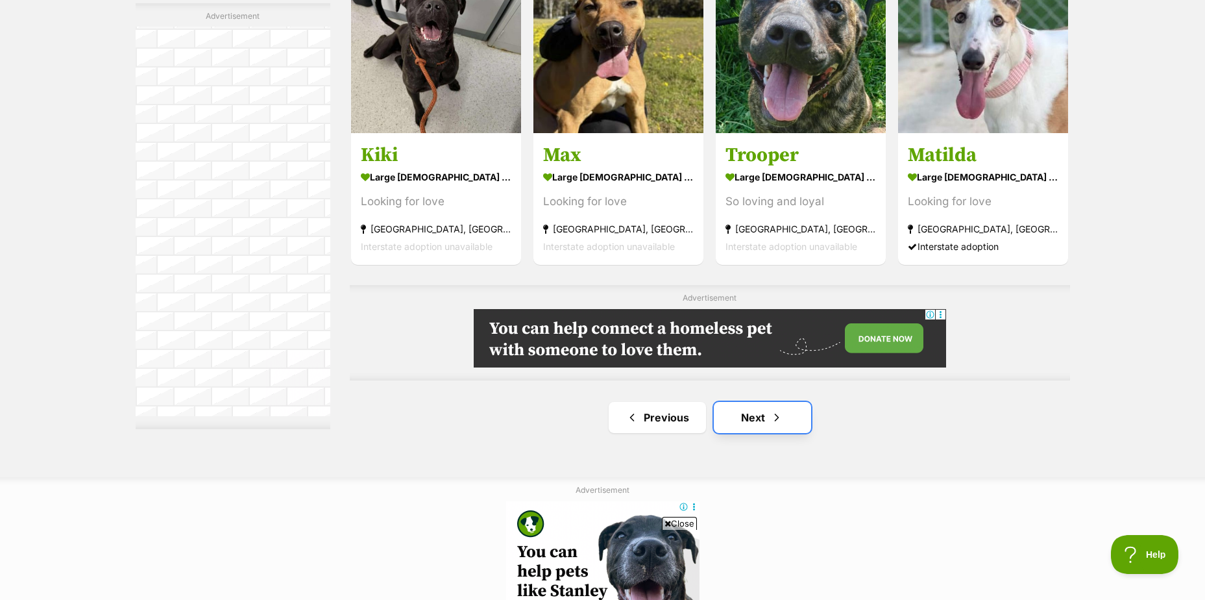
click at [782, 411] on link "Next" at bounding box center [762, 417] width 97 height 31
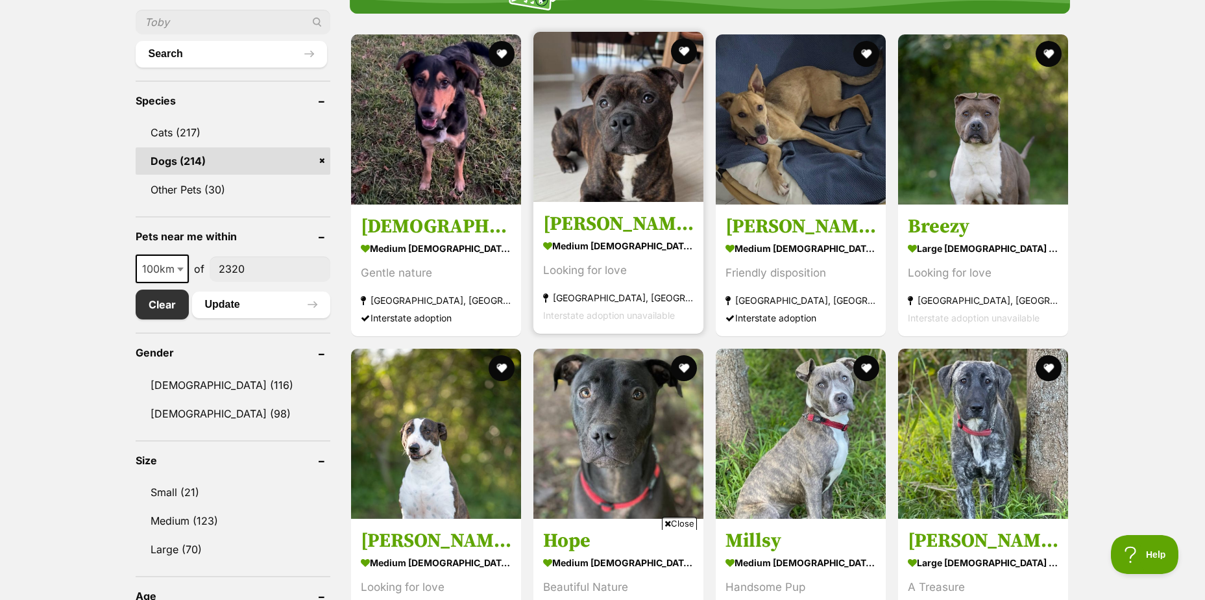
scroll to position [454, 0]
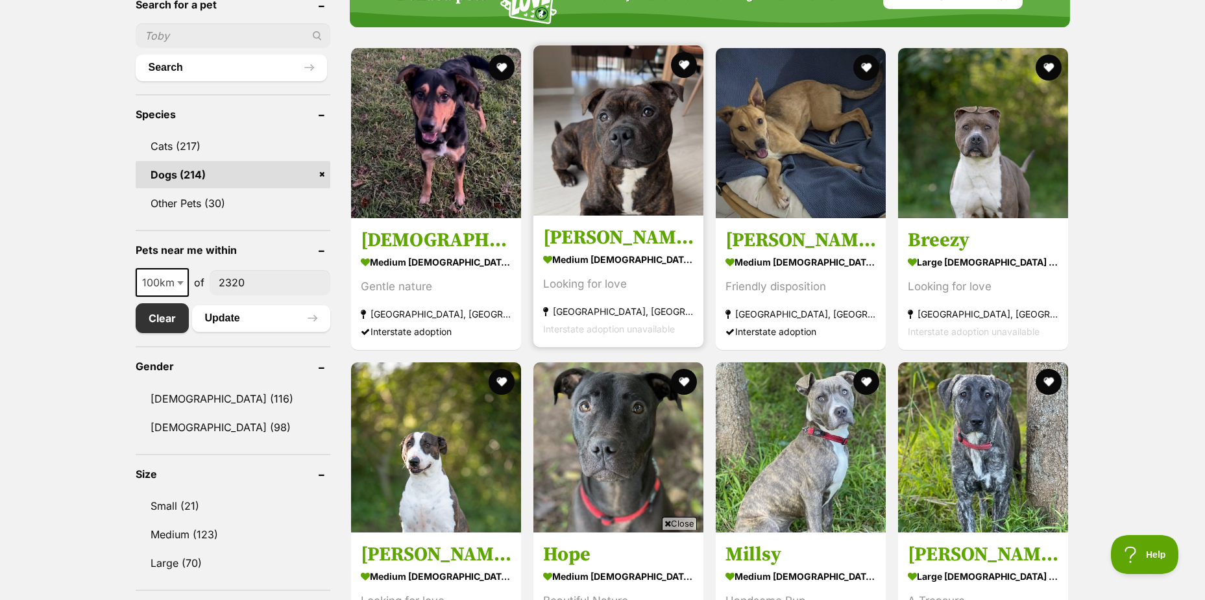
click at [622, 158] on img at bounding box center [619, 130] width 170 height 170
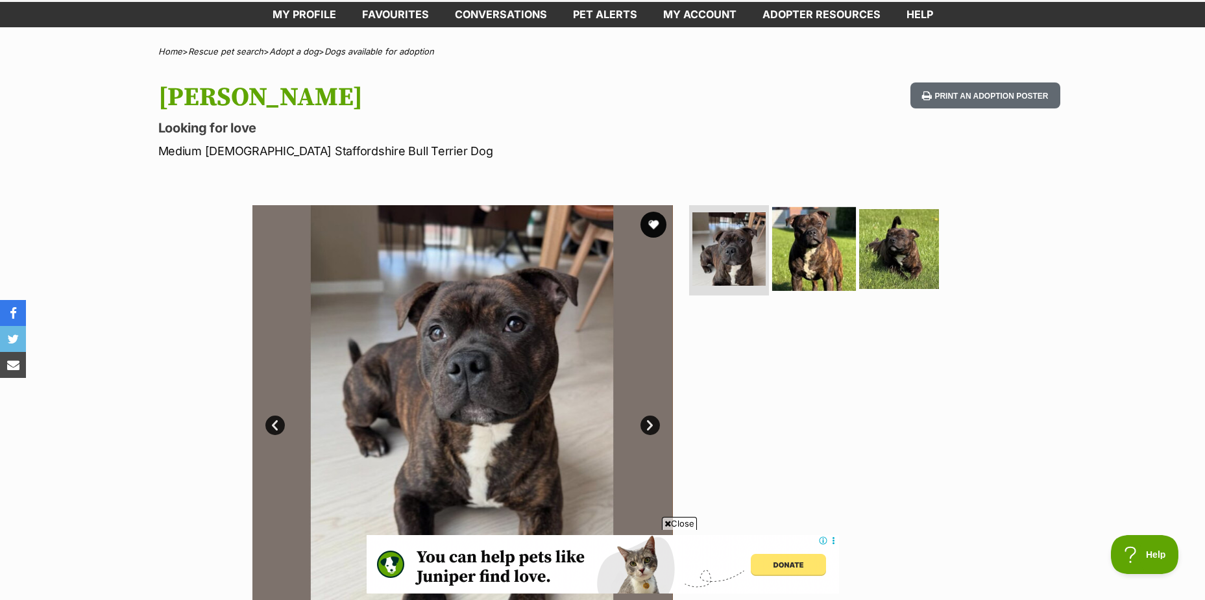
click at [828, 257] on img at bounding box center [814, 248] width 84 height 84
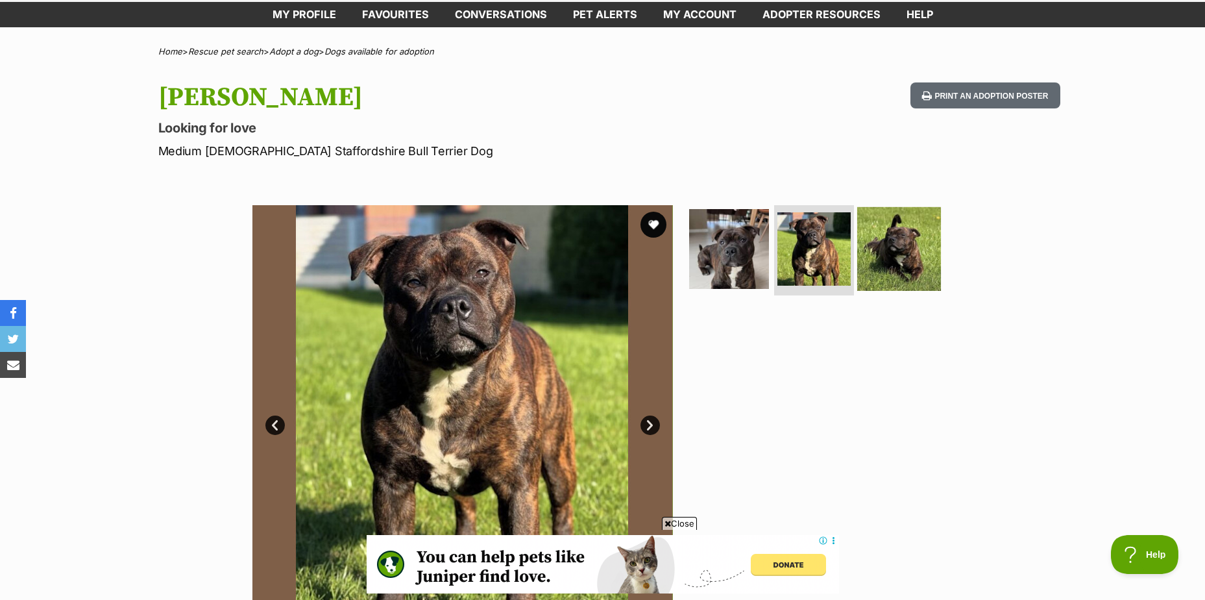
click at [909, 252] on img at bounding box center [899, 248] width 84 height 84
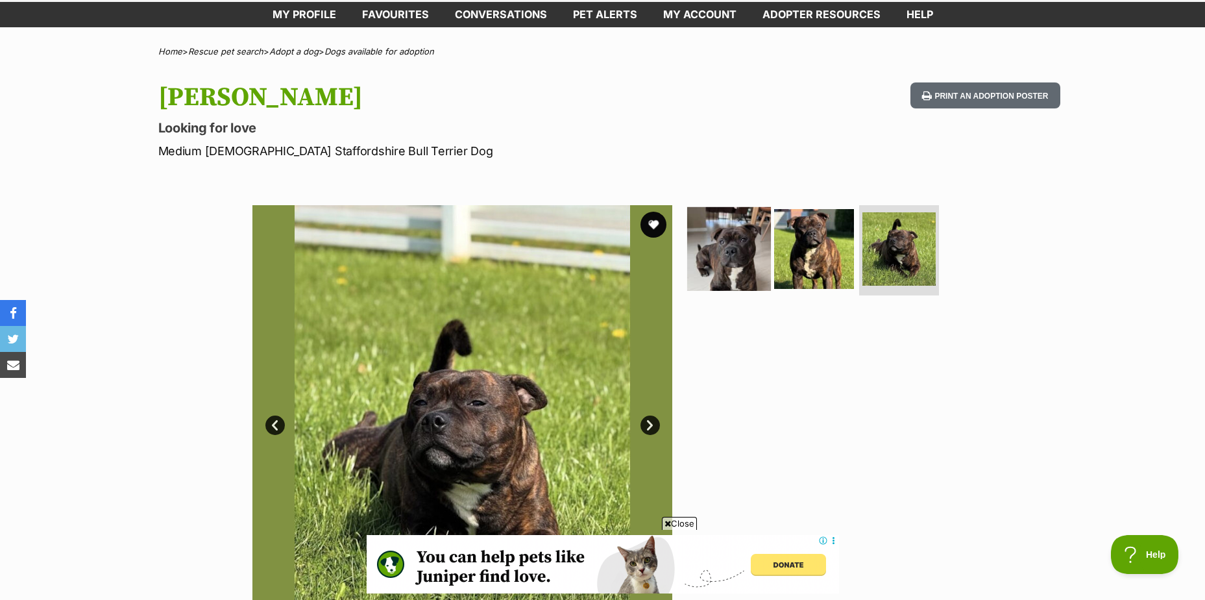
click at [738, 256] on img at bounding box center [729, 248] width 84 height 84
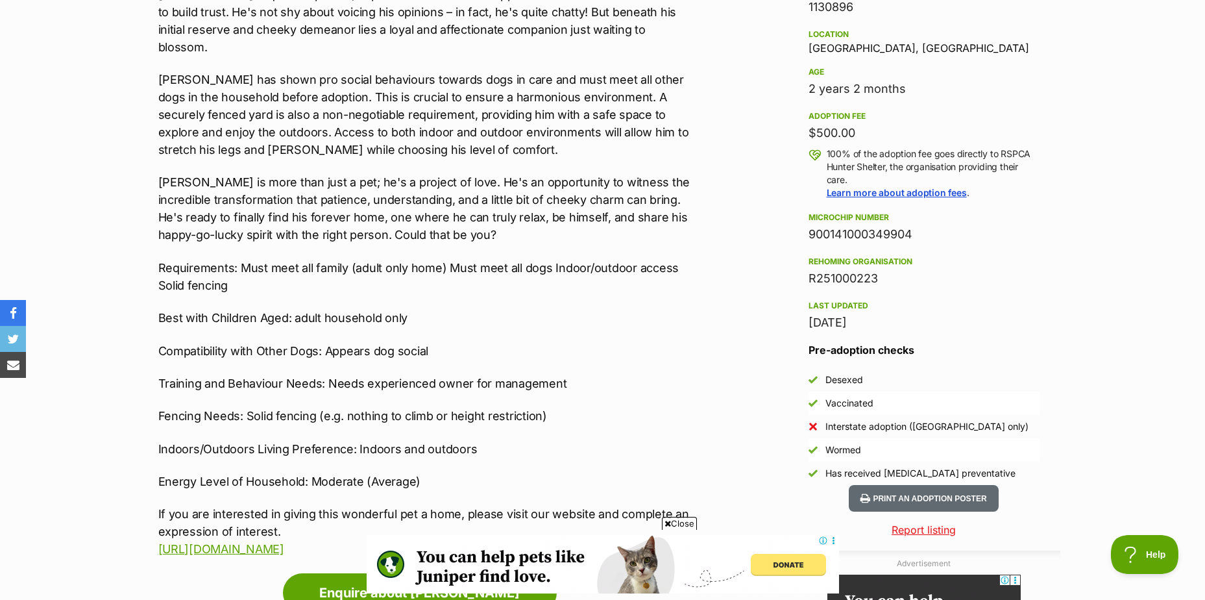
scroll to position [844, 0]
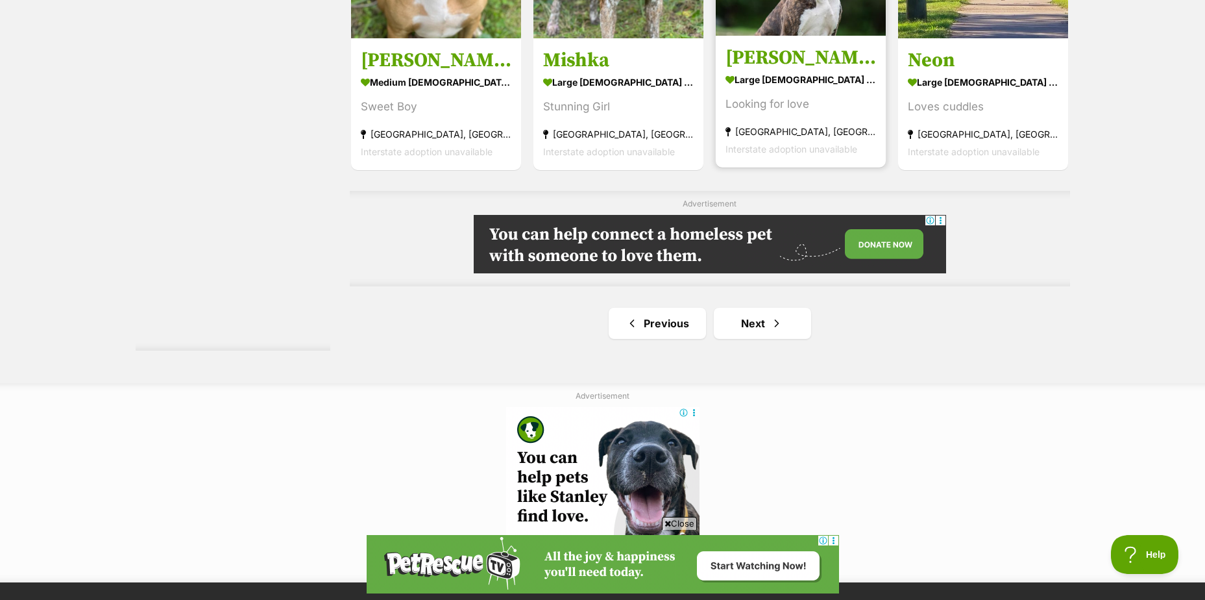
scroll to position [2272, 0]
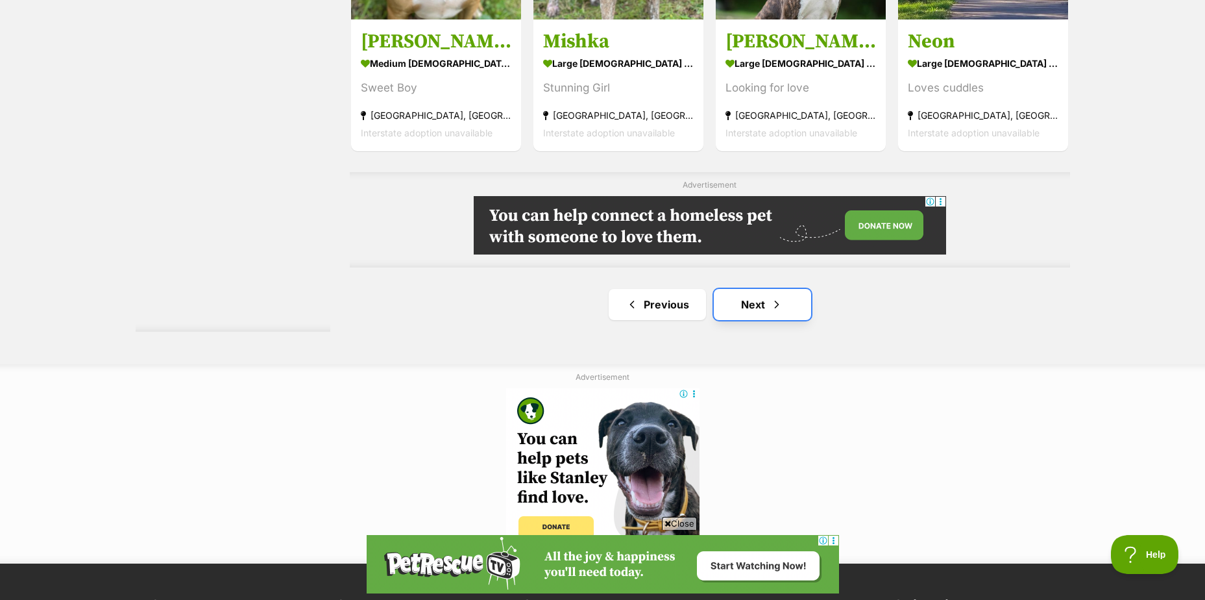
click at [754, 311] on link "Next" at bounding box center [762, 304] width 97 height 31
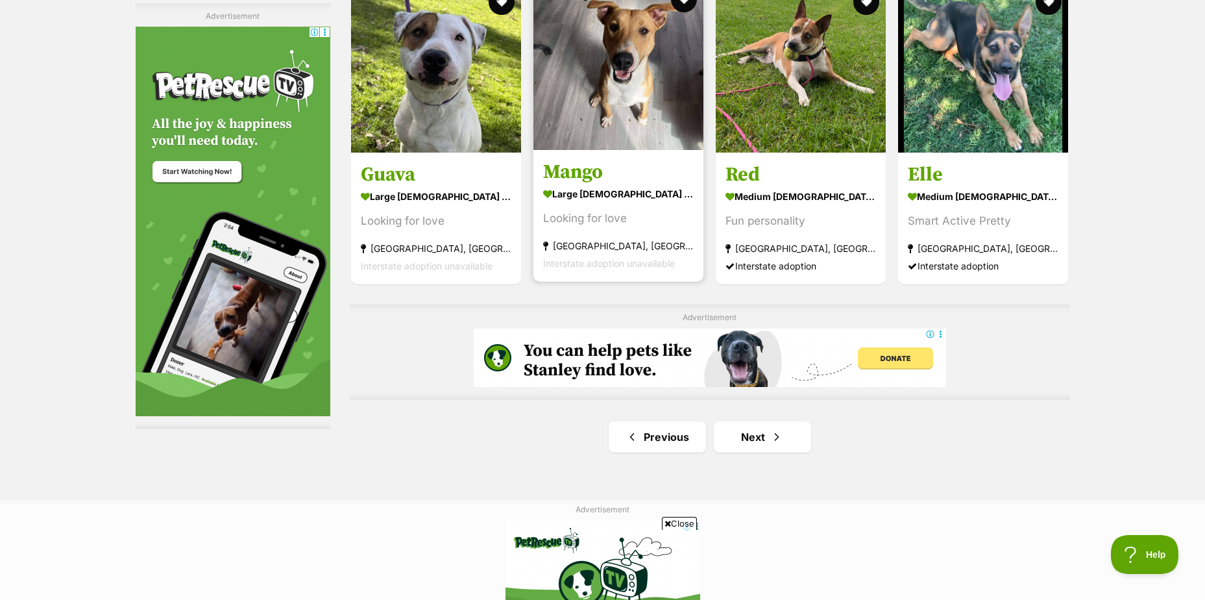
scroll to position [2142, 0]
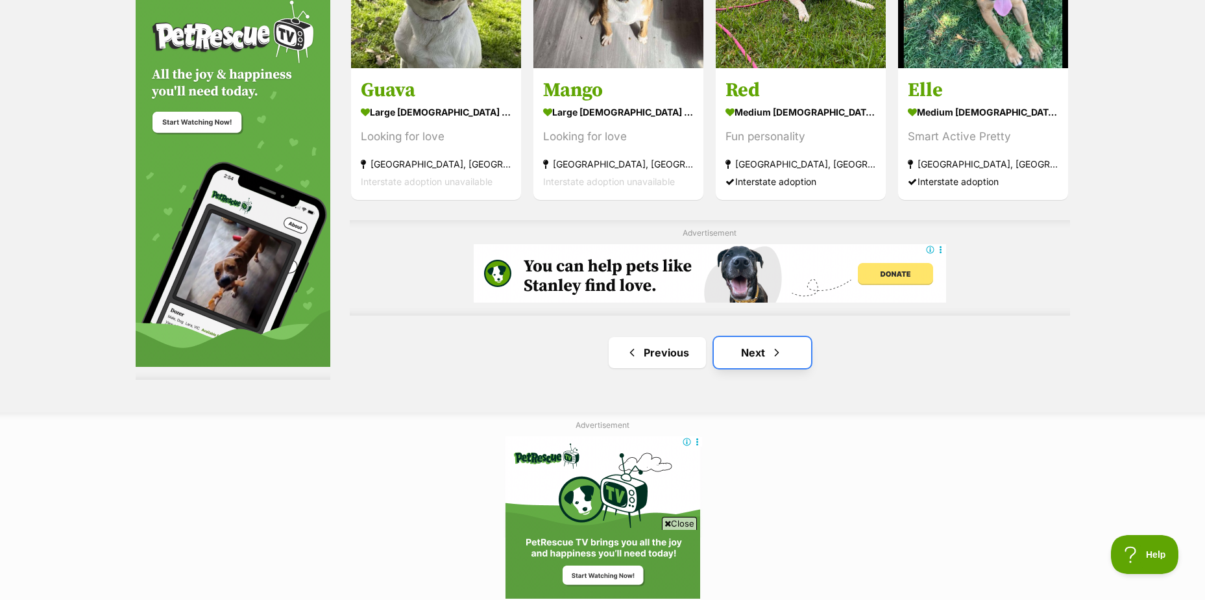
click at [720, 348] on link "Next" at bounding box center [762, 352] width 97 height 31
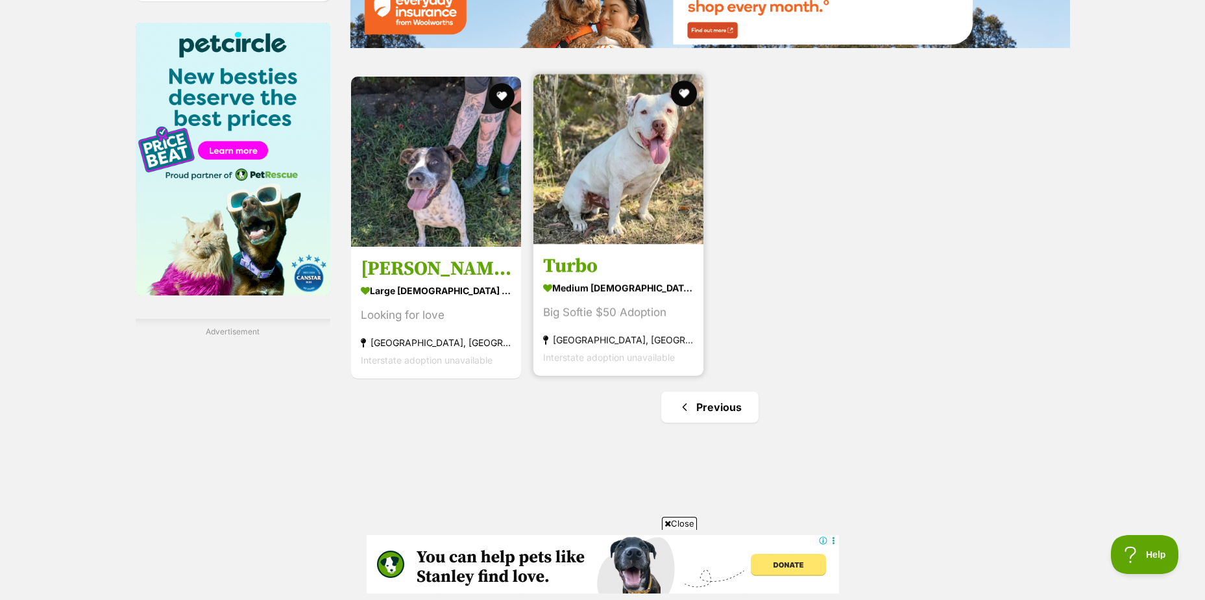
scroll to position [1753, 0]
